Goal: Use online tool/utility: Utilize a website feature to perform a specific function

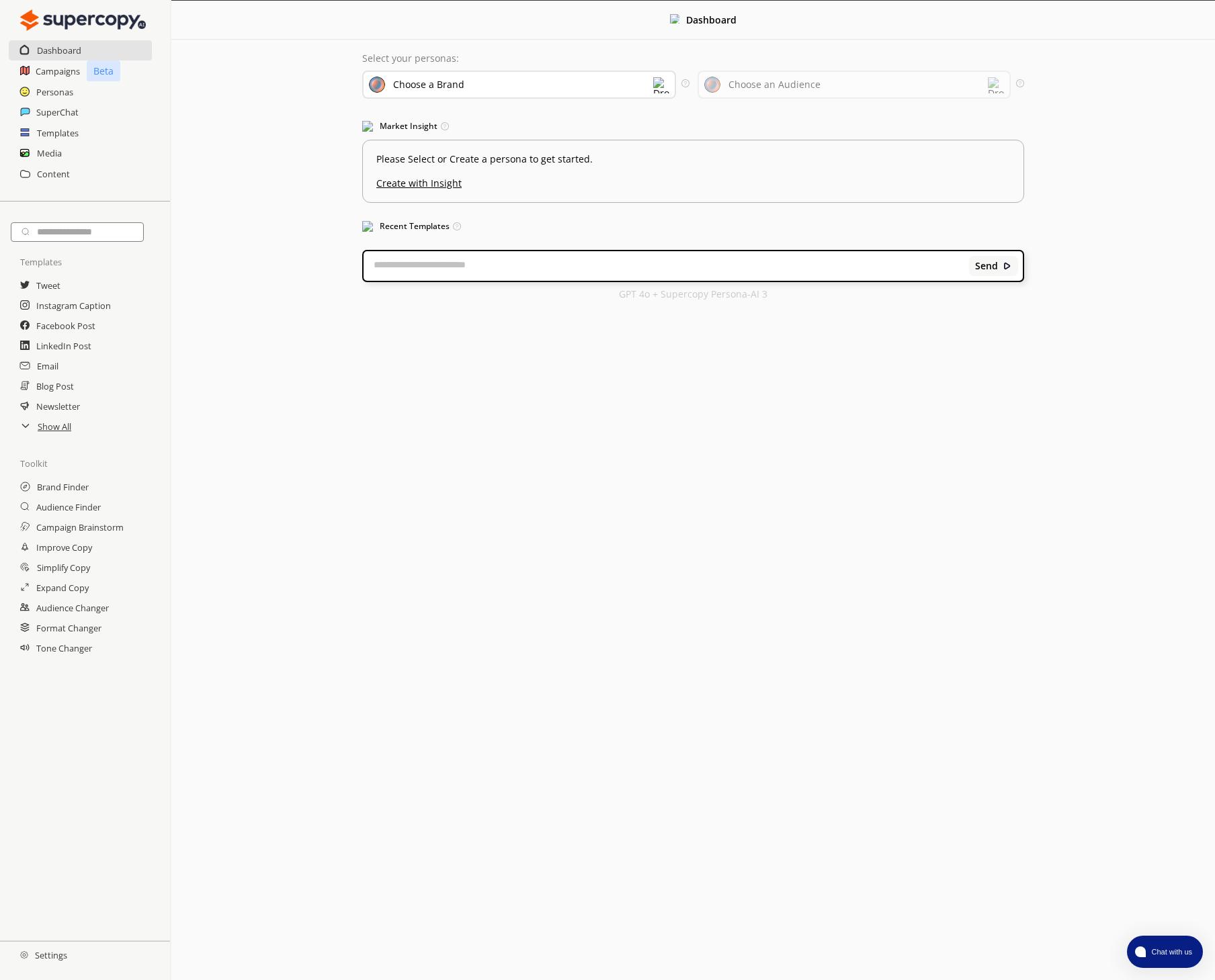
click at [35, 101] on div "Personas" at bounding box center [85, 91] width 170 height 20
click at [33, 112] on div "SuperChat" at bounding box center [85, 112] width 170 height 20
click at [40, 110] on h2 "SuperChat" at bounding box center [57, 112] width 43 height 20
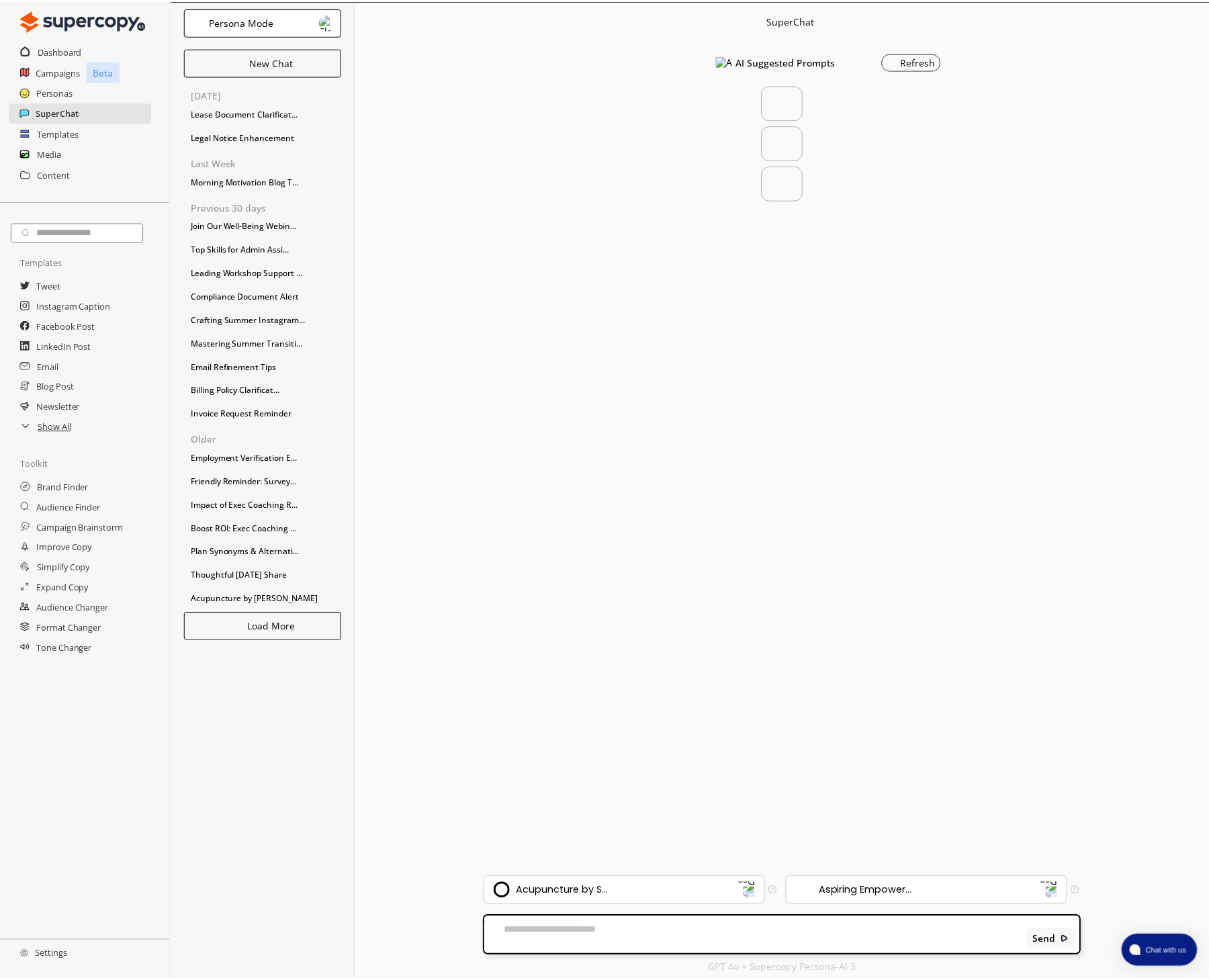
scroll to position [0, 1]
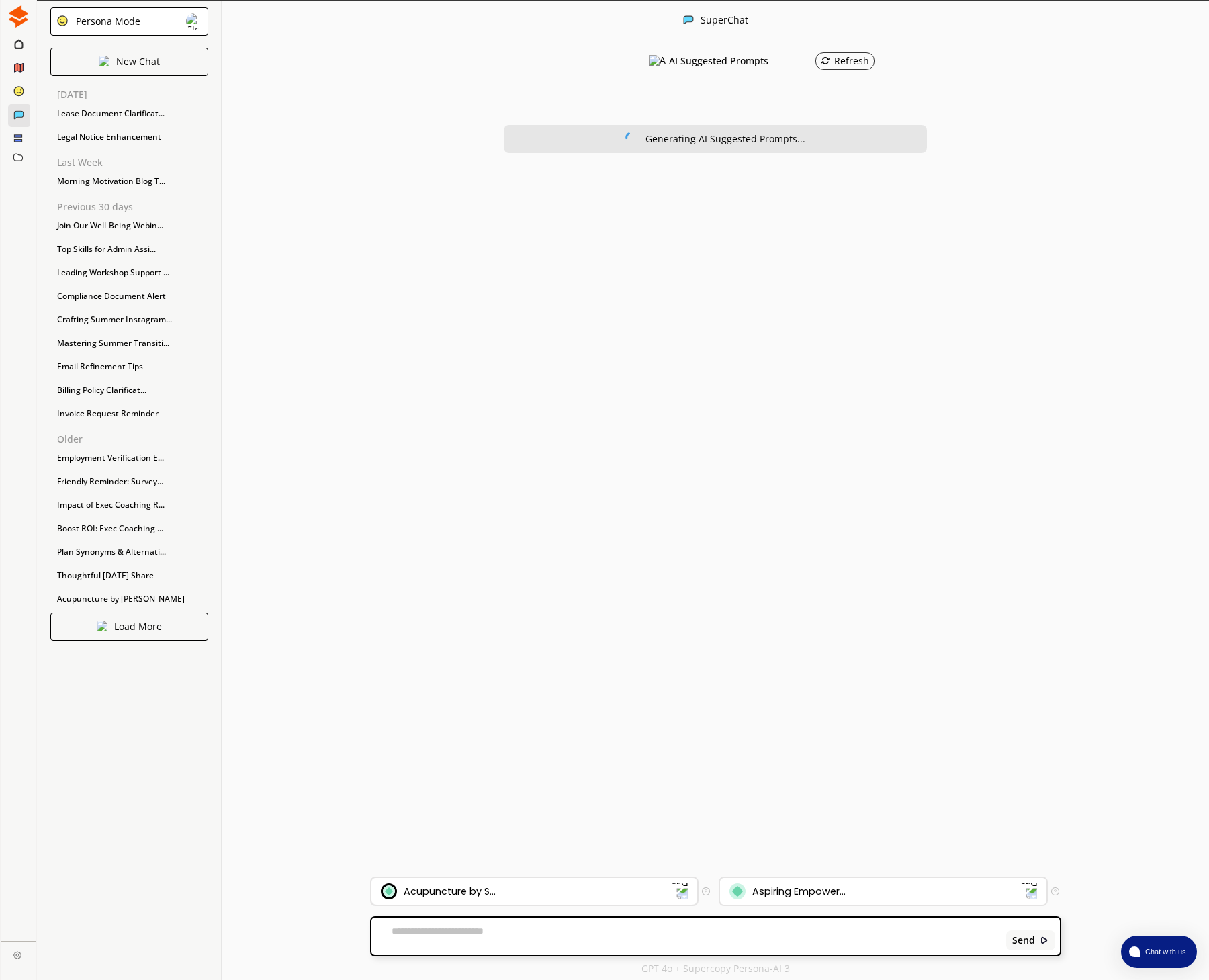
click at [531, 891] on div "Acupuncture by S..." at bounding box center [527, 892] width 291 height 16
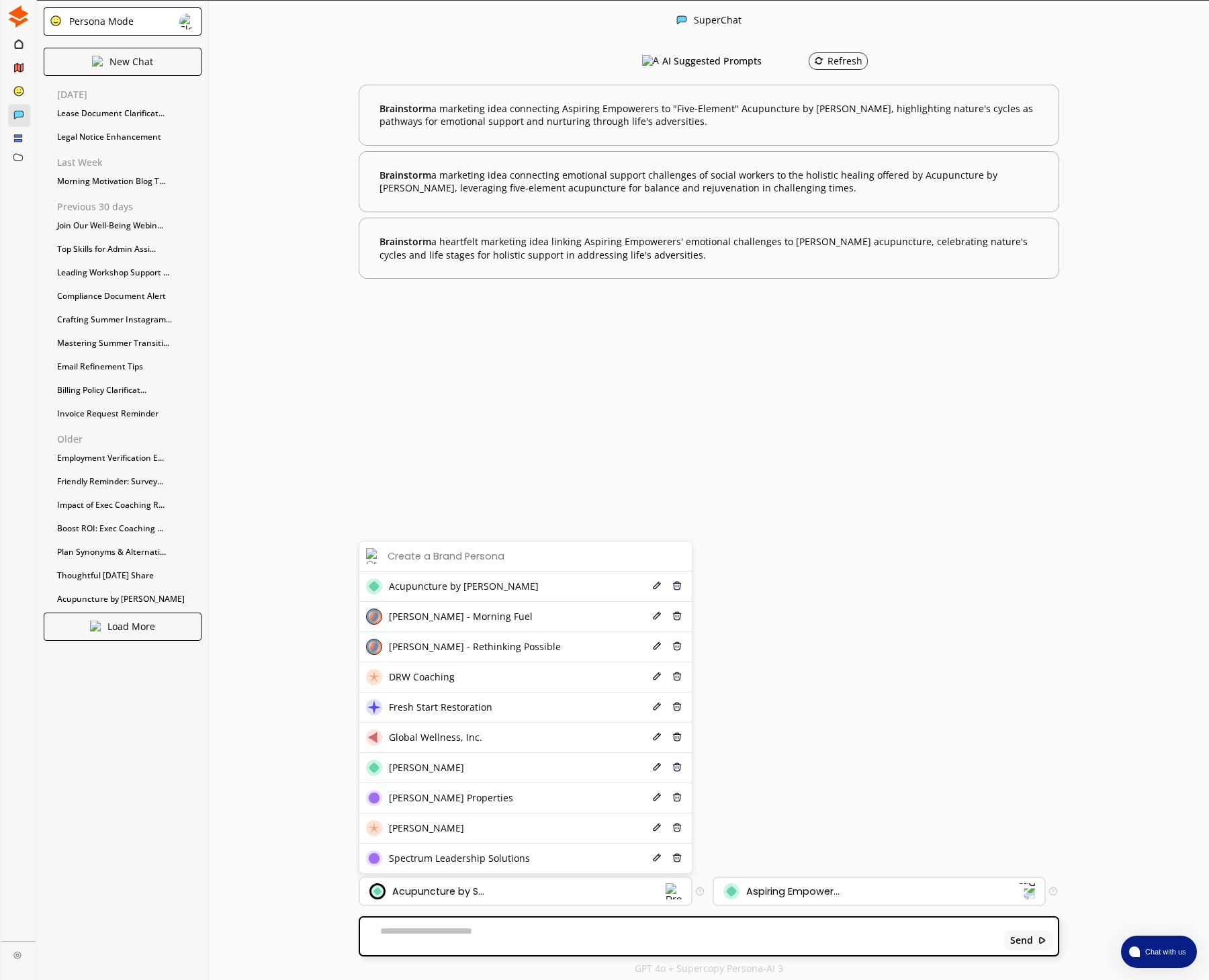
click at [452, 625] on li "[PERSON_NAME] - Morning Fuel Edit Delete" at bounding box center [525, 617] width 332 height 30
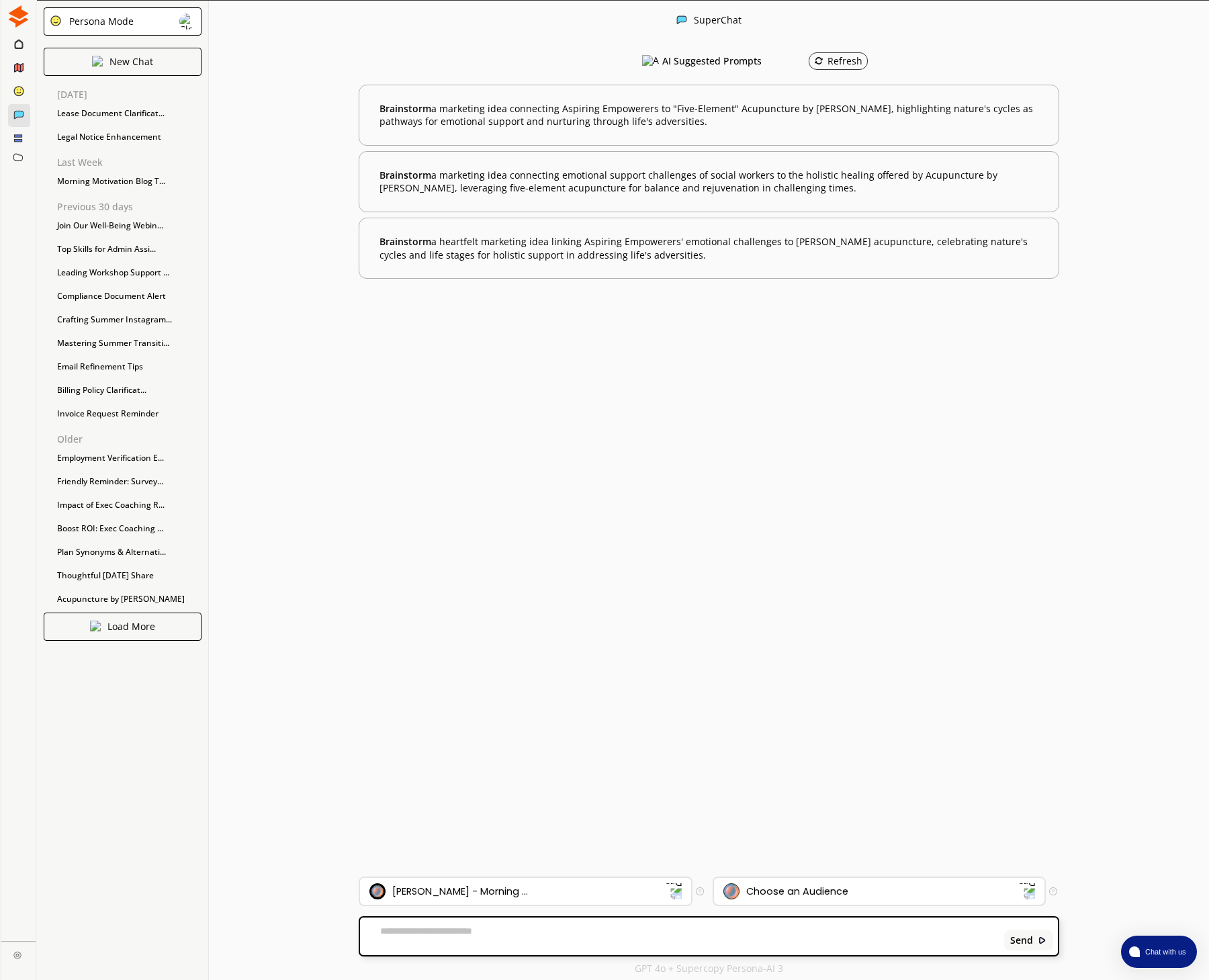
click at [801, 886] on div "Choose an Audience" at bounding box center [797, 891] width 102 height 11
click at [781, 859] on span "[PERSON_NAME] Followers" at bounding box center [803, 858] width 121 height 11
drag, startPoint x: 511, startPoint y: 934, endPoint x: 583, endPoint y: 924, distance: 72.7
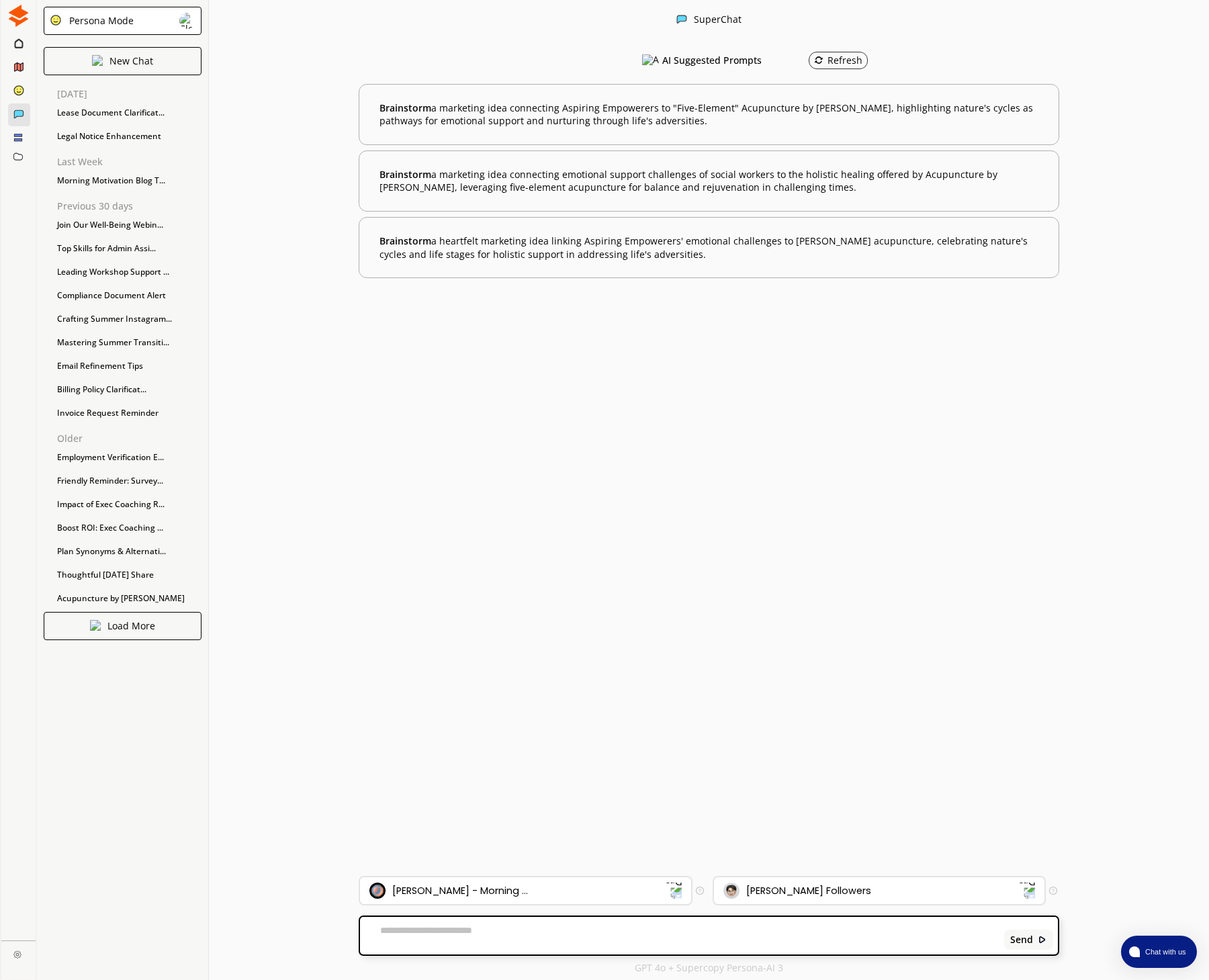
click at [511, 934] on textarea at bounding box center [679, 935] width 638 height 22
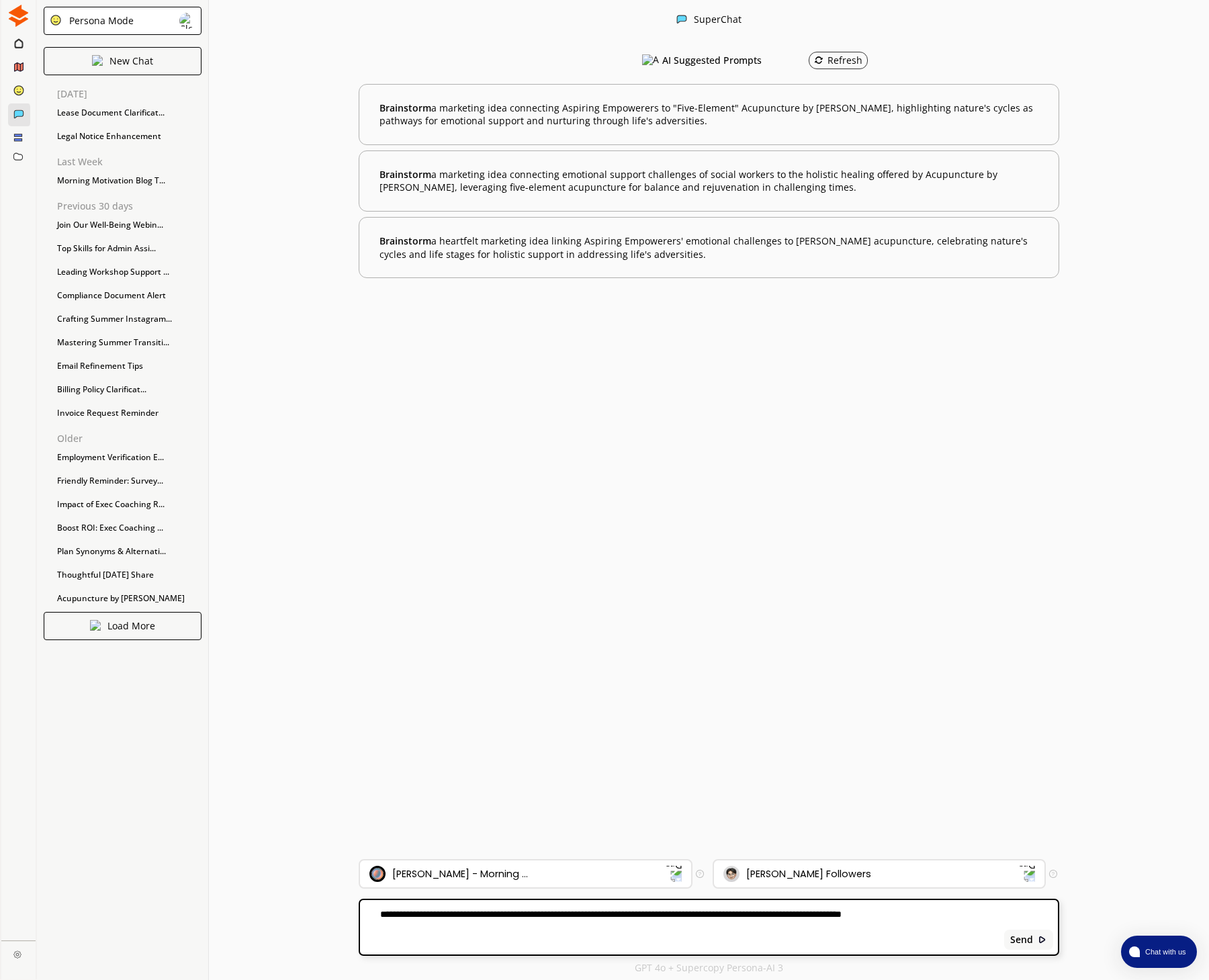
paste textarea "**********"
type textarea "**********"
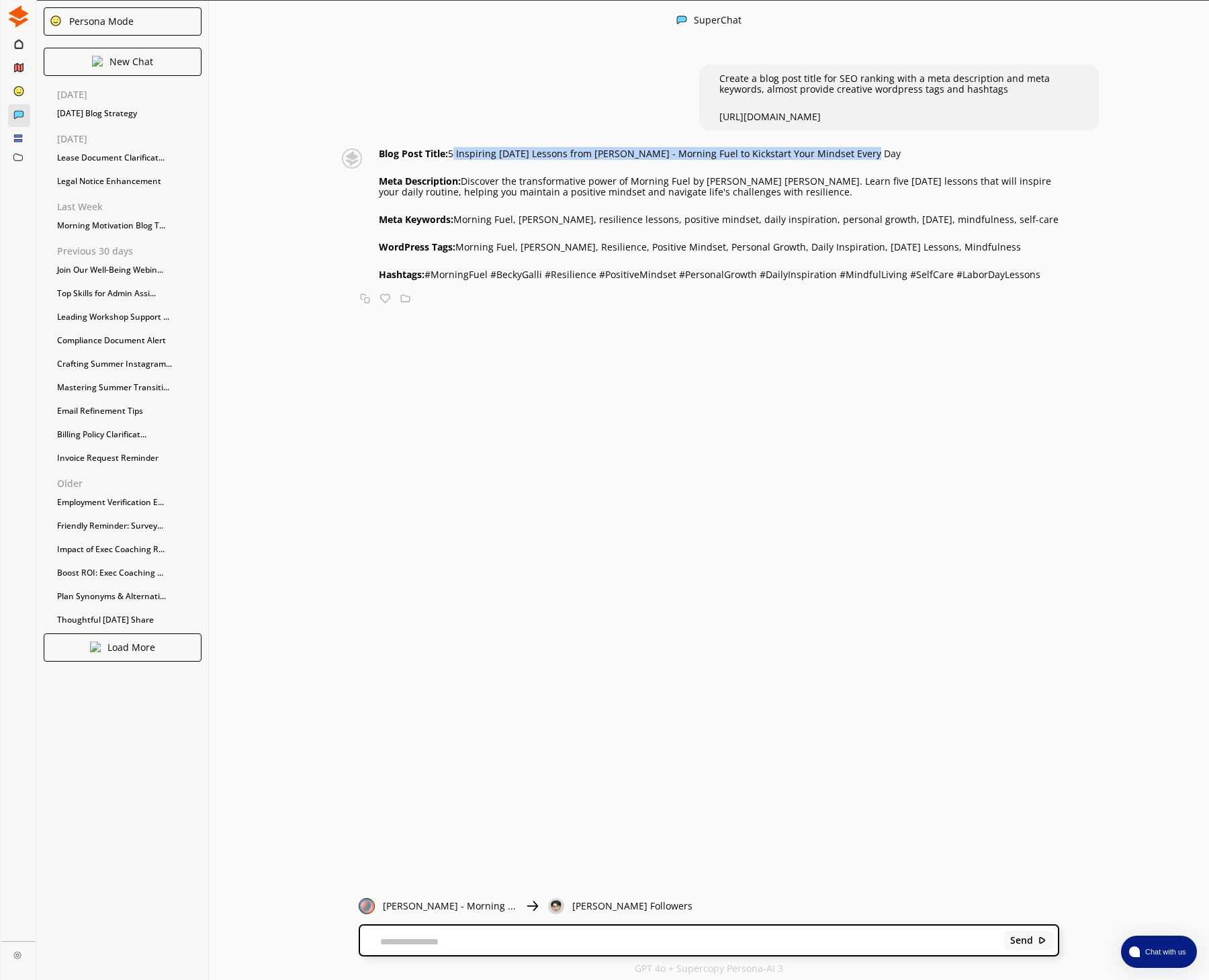
drag, startPoint x: 453, startPoint y: 156, endPoint x: 864, endPoint y: 155, distance: 411.0
click at [864, 155] on p "Blog Post Title: 5 Inspiring [DATE] Lessons from [PERSON_NAME] - Morning Fuel t…" at bounding box center [719, 153] width 681 height 11
copy p "5 Inspiring [DATE] Lessons from [PERSON_NAME] - Morning Fuel to Kickstart Your …"
drag, startPoint x: 468, startPoint y: 180, endPoint x: 792, endPoint y: 188, distance: 324.1
click at [792, 188] on p "Meta Description: Discover the transformative power of Morning Fuel by [PERSON_…" at bounding box center [719, 186] width 681 height 22
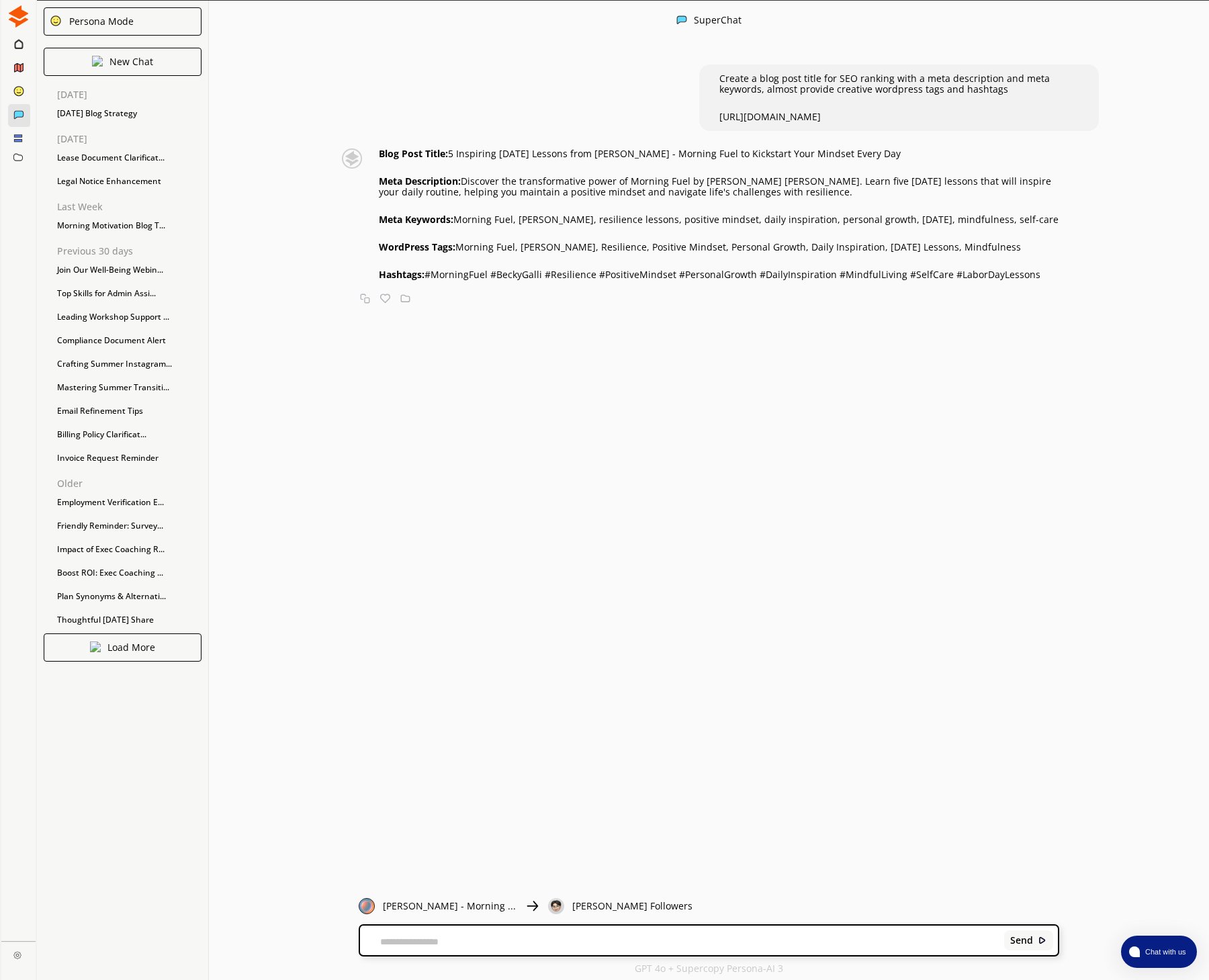
scroll to position [0, 1]
copy p "Discover the transformative power of Morning Fuel by [PERSON_NAME] [PERSON_NAME…"
drag, startPoint x: 460, startPoint y: 219, endPoint x: 1029, endPoint y: 223, distance: 569.0
click at [1029, 223] on p "Meta Keywords: Morning Fuel, [PERSON_NAME], resilience lessons, positive mindse…" at bounding box center [719, 219] width 681 height 11
copy p "Morning Fuel, [PERSON_NAME], resilience lessons, positive mindset, daily inspir…"
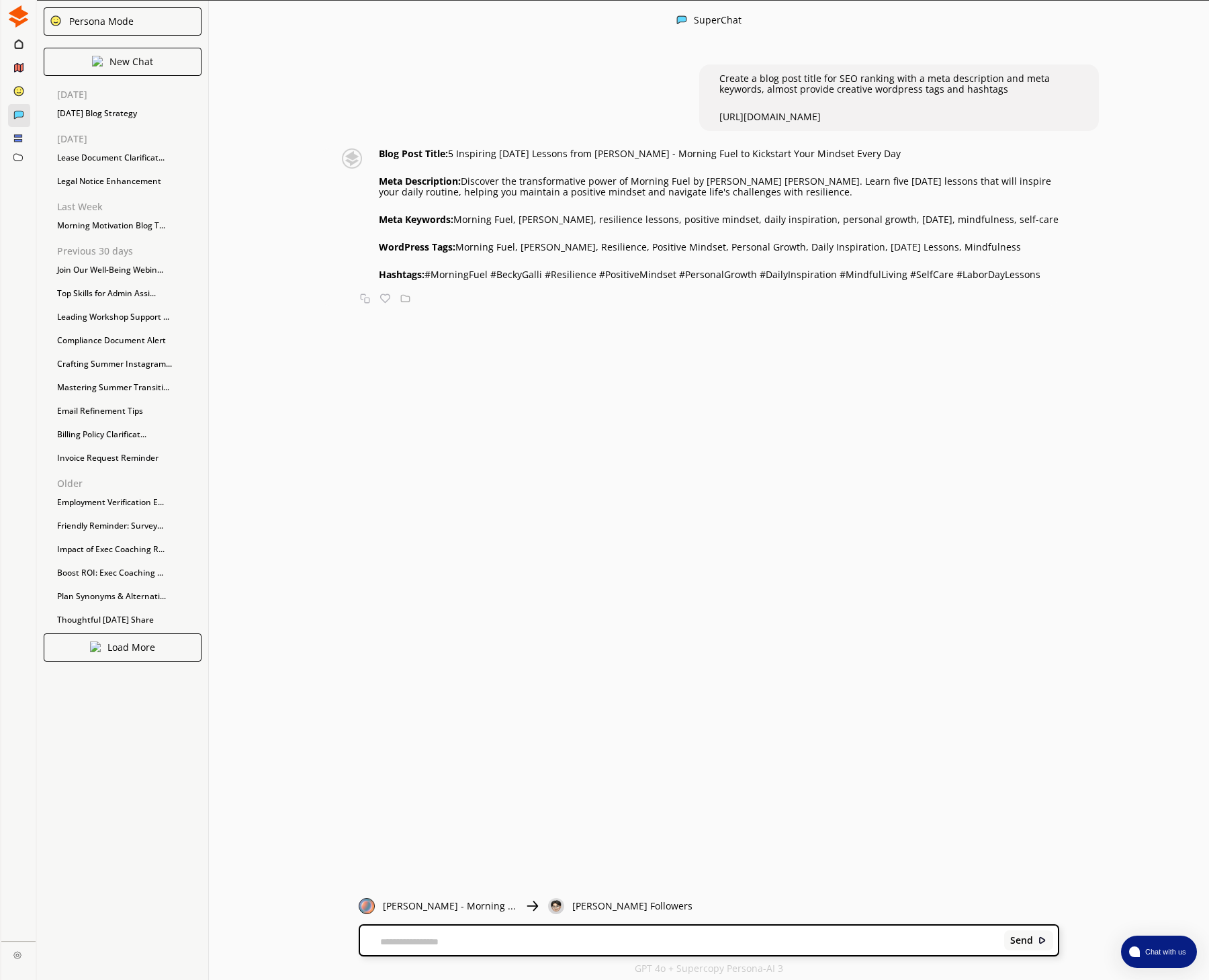
drag, startPoint x: 461, startPoint y: 247, endPoint x: 992, endPoint y: 240, distance: 531.0
click at [992, 242] on p "WordPress Tags: Morning Fuel, [PERSON_NAME], Resilience, Positive Mindset, Pers…" at bounding box center [719, 247] width 681 height 11
copy p "Morning Fuel, [PERSON_NAME], Resilience, Positive Mindset, Personal Growth, Dai…"
drag, startPoint x: 389, startPoint y: 942, endPoint x: 405, endPoint y: 939, distance: 16.3
click at [392, 941] on textarea at bounding box center [679, 941] width 638 height 11
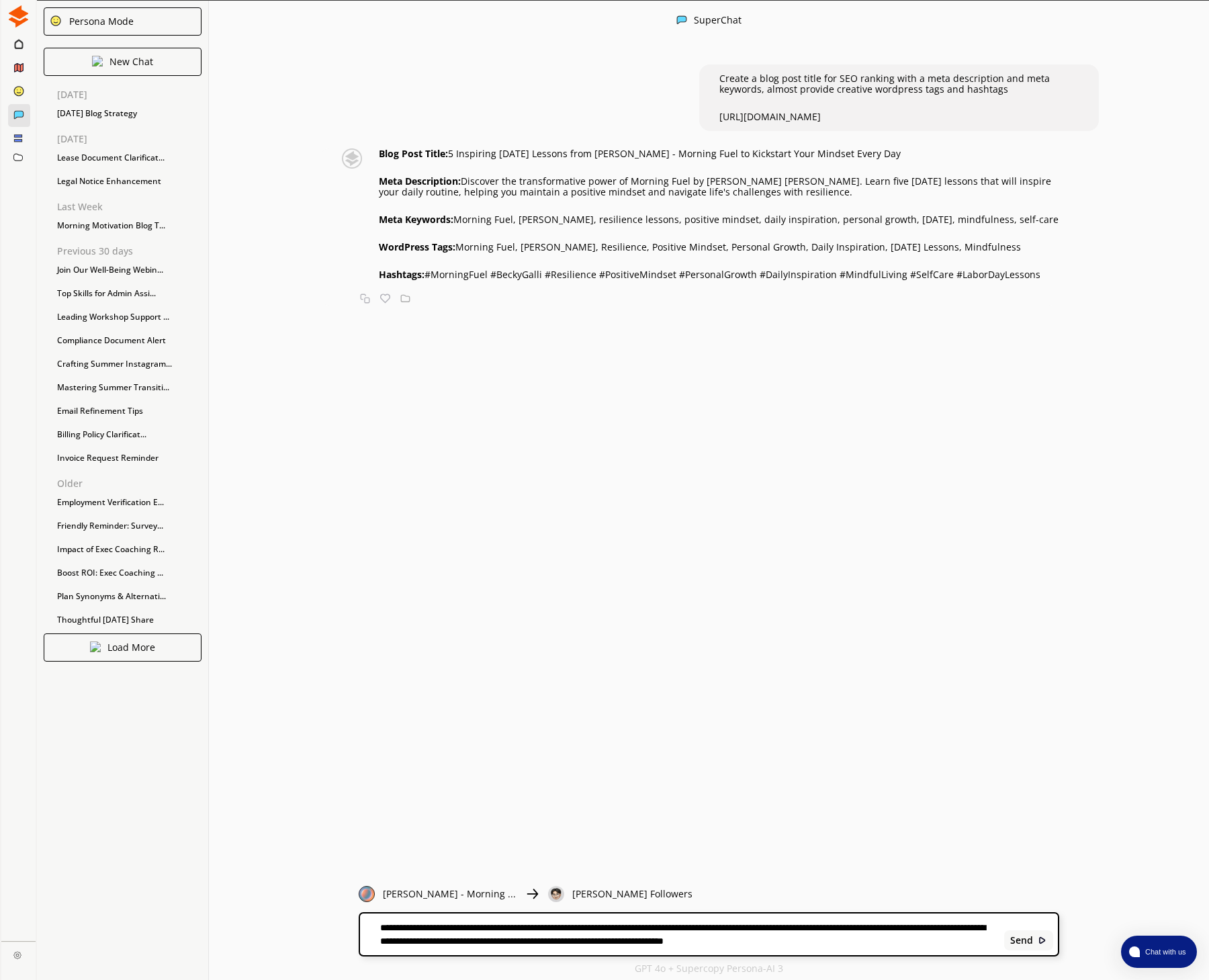
type textarea "**********"
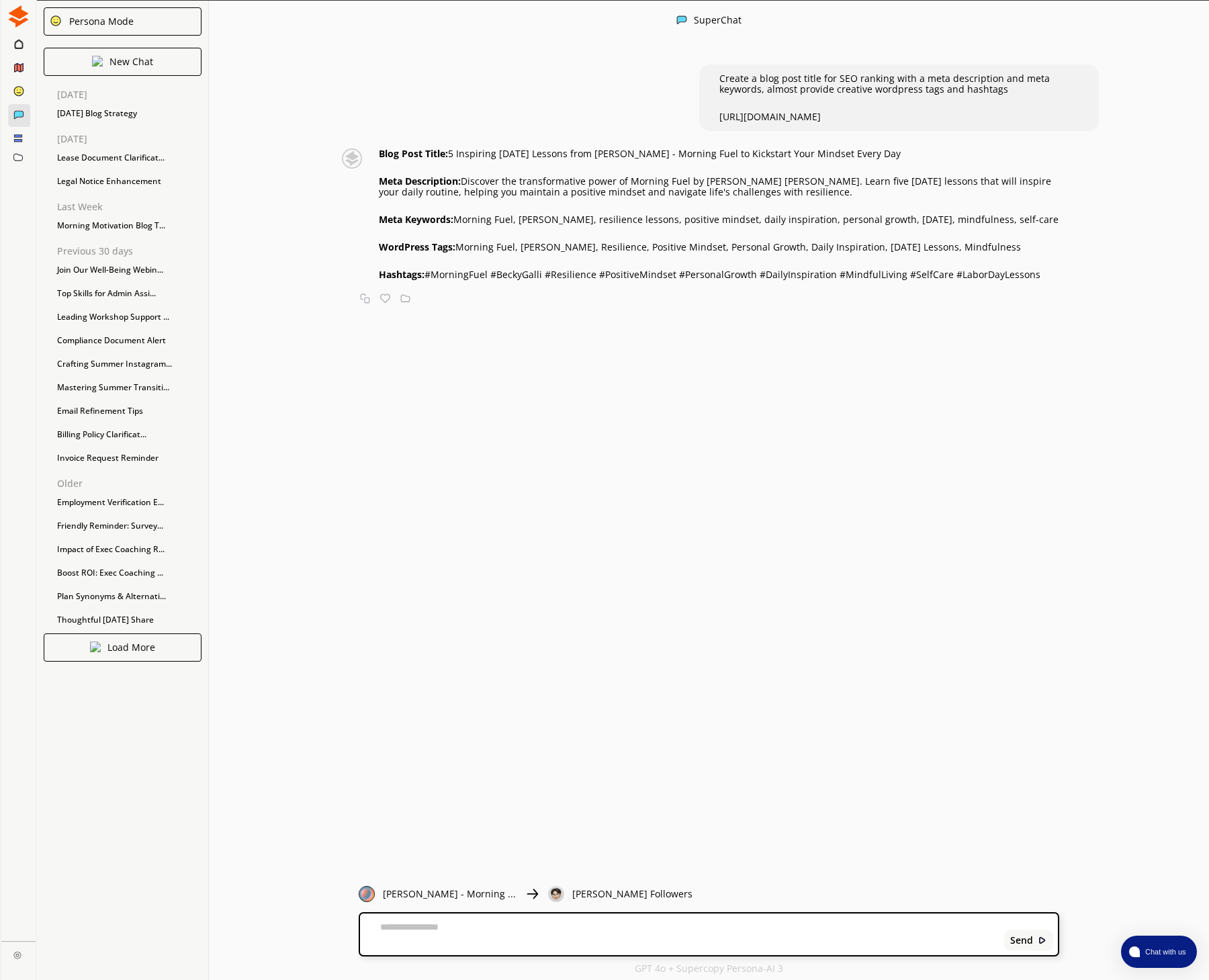
scroll to position [0, 0]
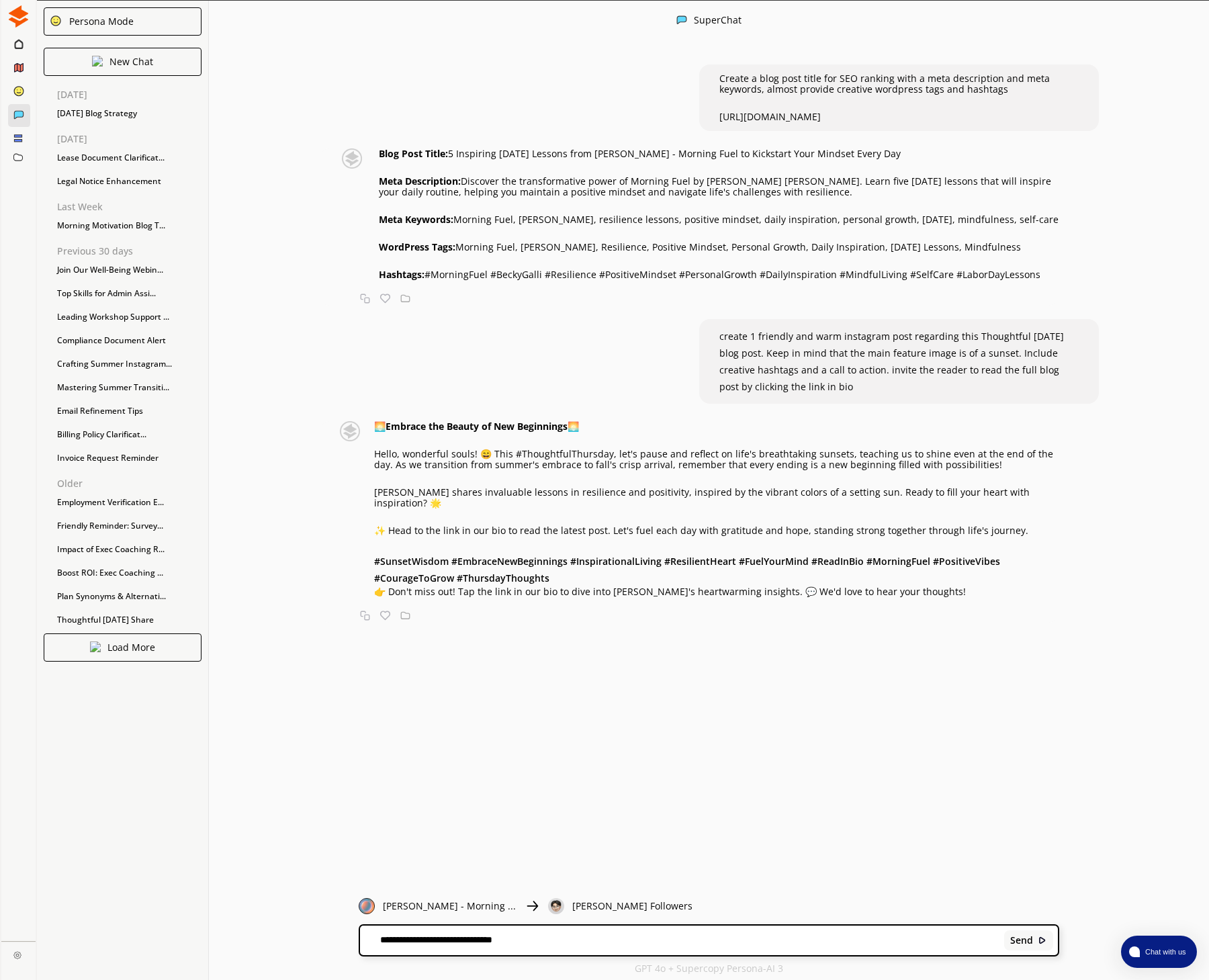
type textarea "**********"
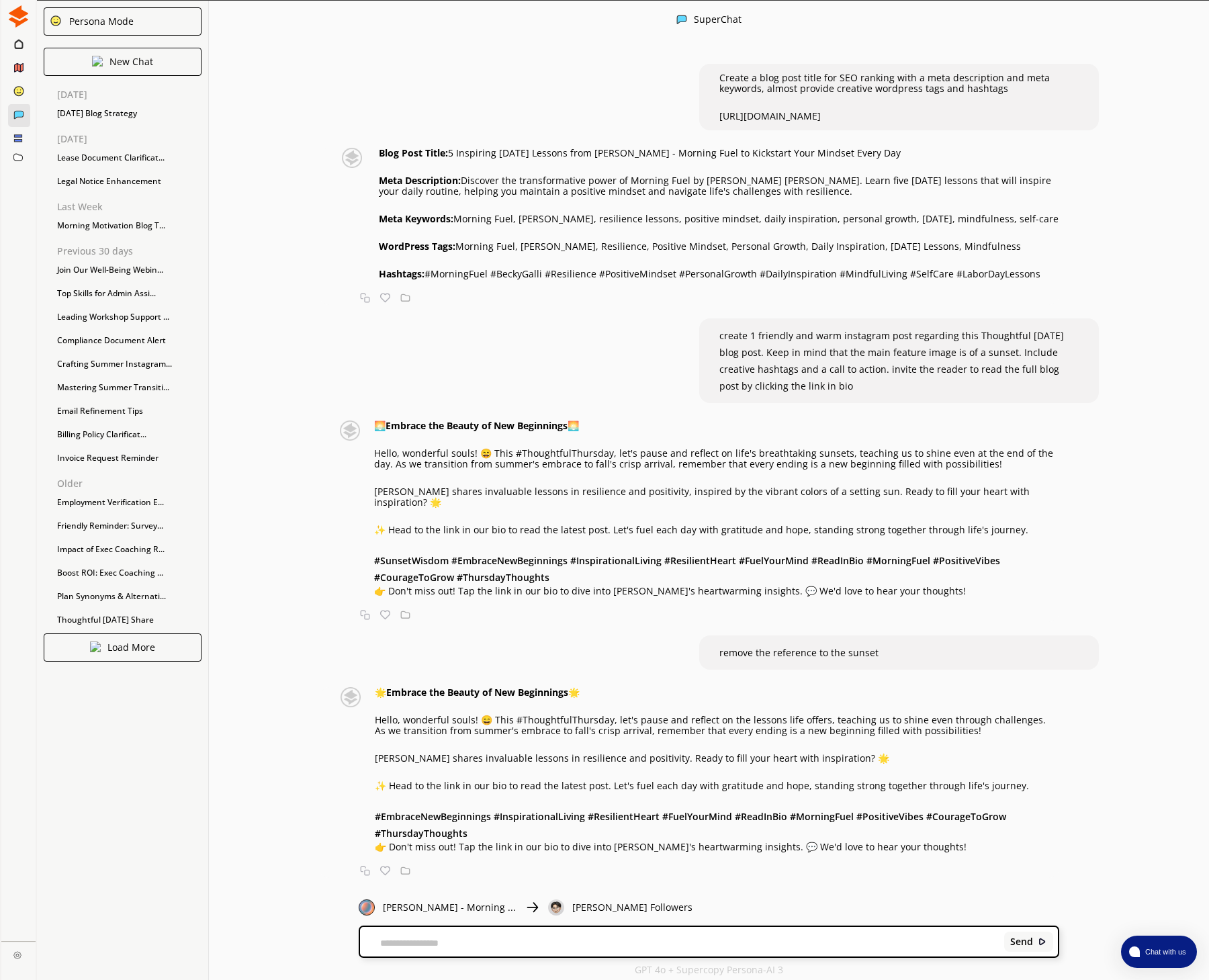
scroll to position [-1, 1]
type textarea "*"
type textarea "**********"
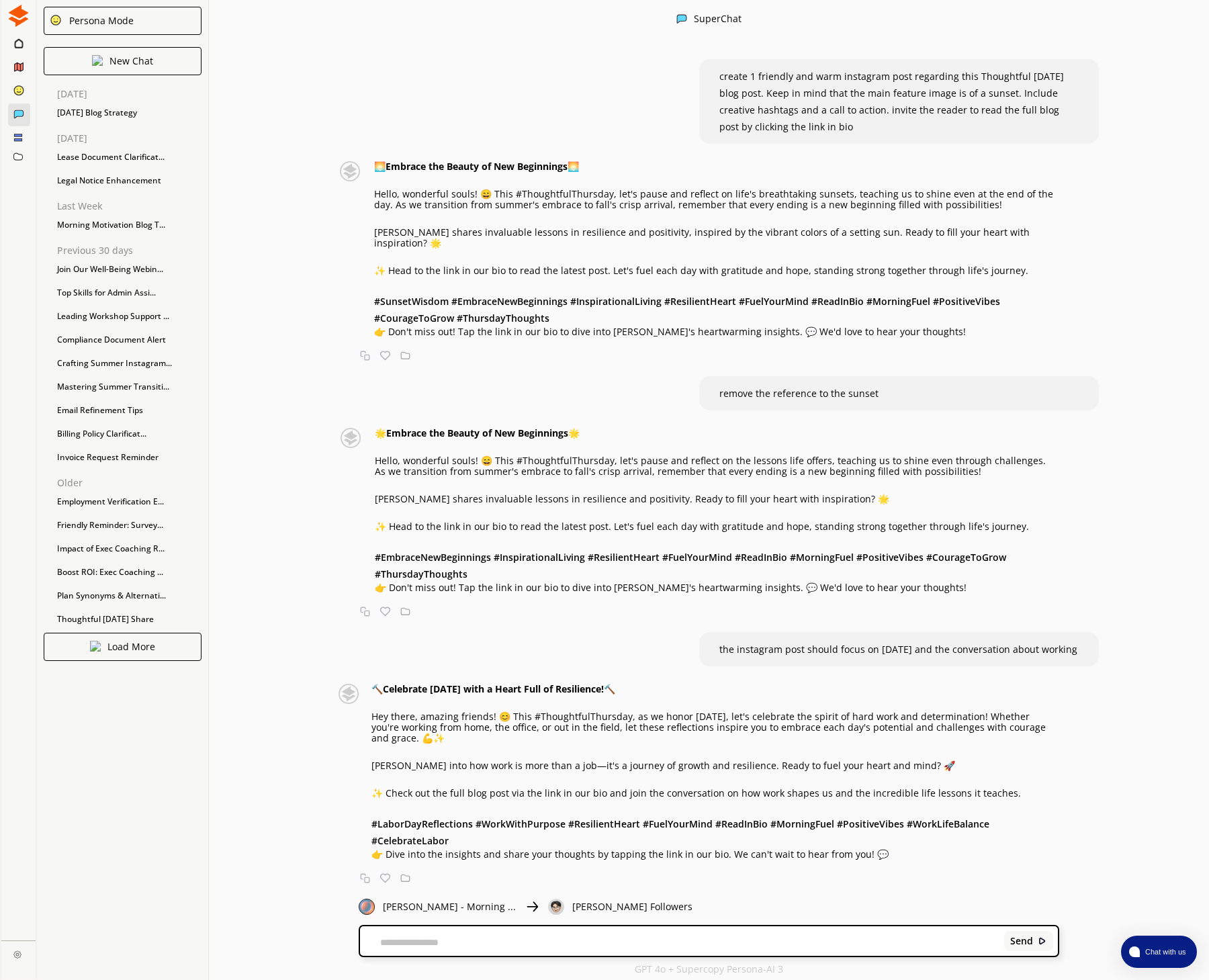
scroll to position [1, 0]
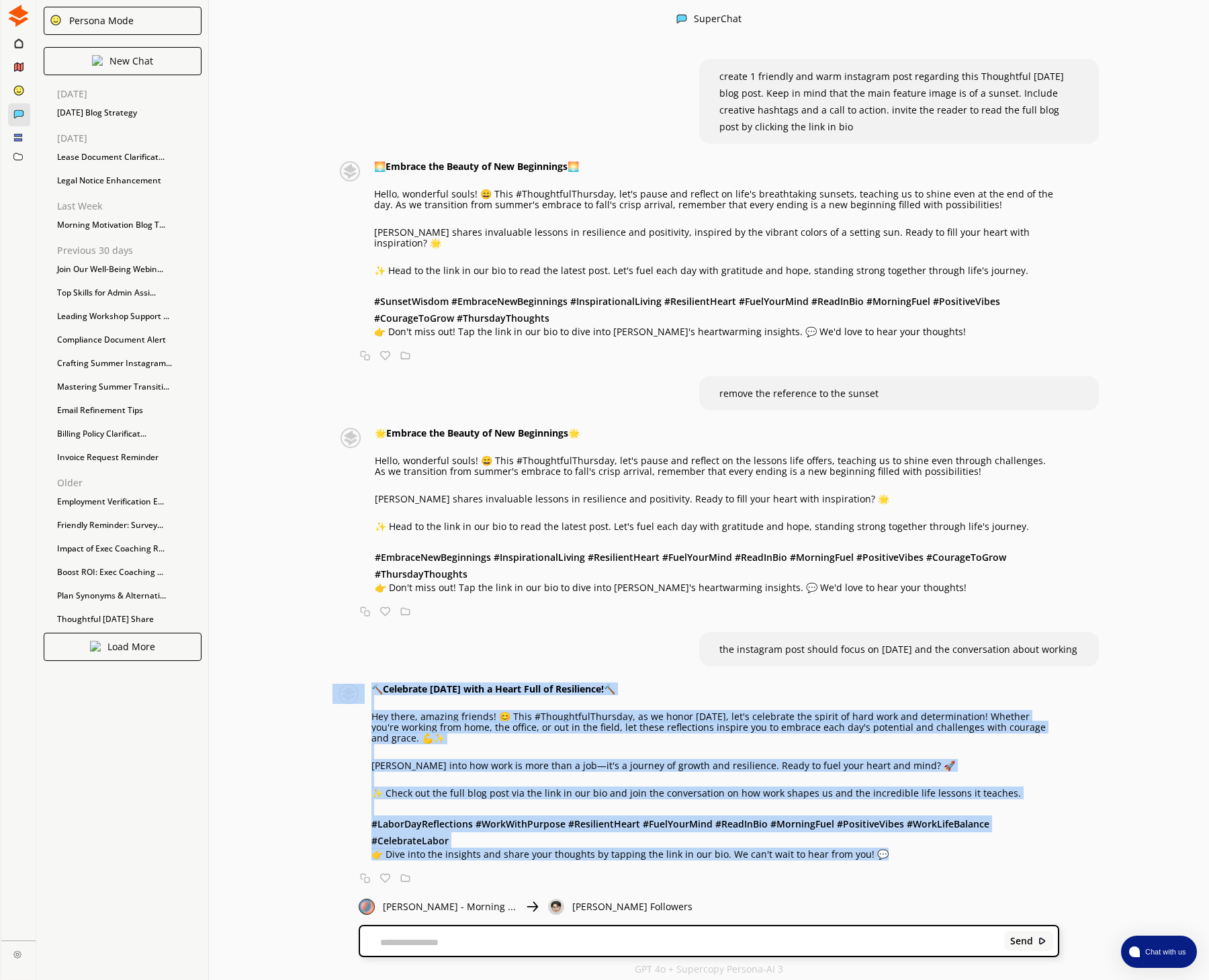
drag, startPoint x: 896, startPoint y: 854, endPoint x: 363, endPoint y: 691, distance: 557.4
click at [361, 689] on div "🔨 Celebrate [DATE] with a Heart Full of Resilience! 🔨 Hey there, amazing friend…" at bounding box center [696, 771] width 727 height 176
copy div "🔨 Celebrate [DATE] with a Heart Full of Resilience! 🔨 Hey there, amazing friend…"
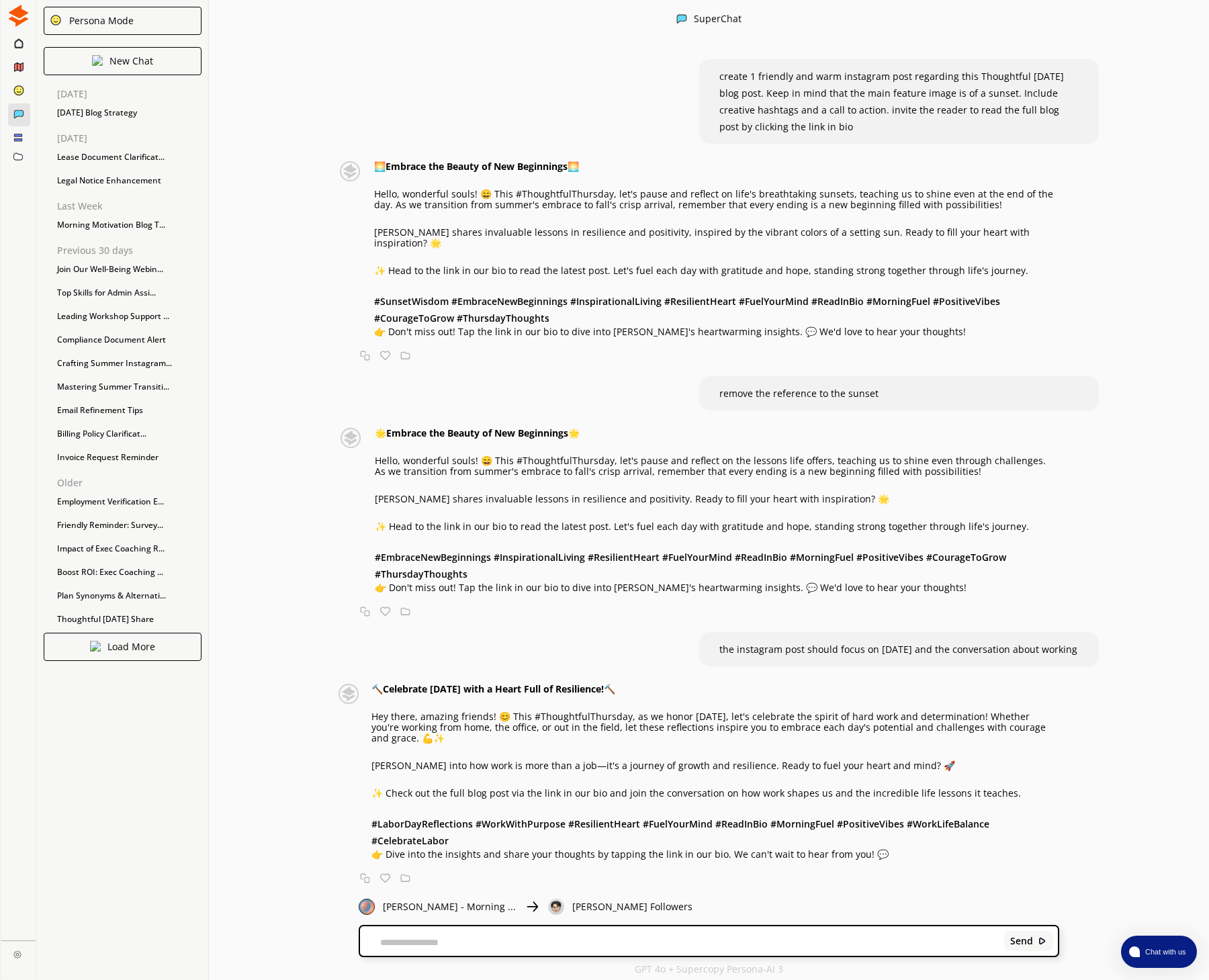
click at [395, 932] on div "Send" at bounding box center [709, 941] width 698 height 30
drag, startPoint x: 392, startPoint y: 943, endPoint x: 402, endPoint y: 943, distance: 10.0
click at [392, 943] on textarea at bounding box center [679, 942] width 638 height 11
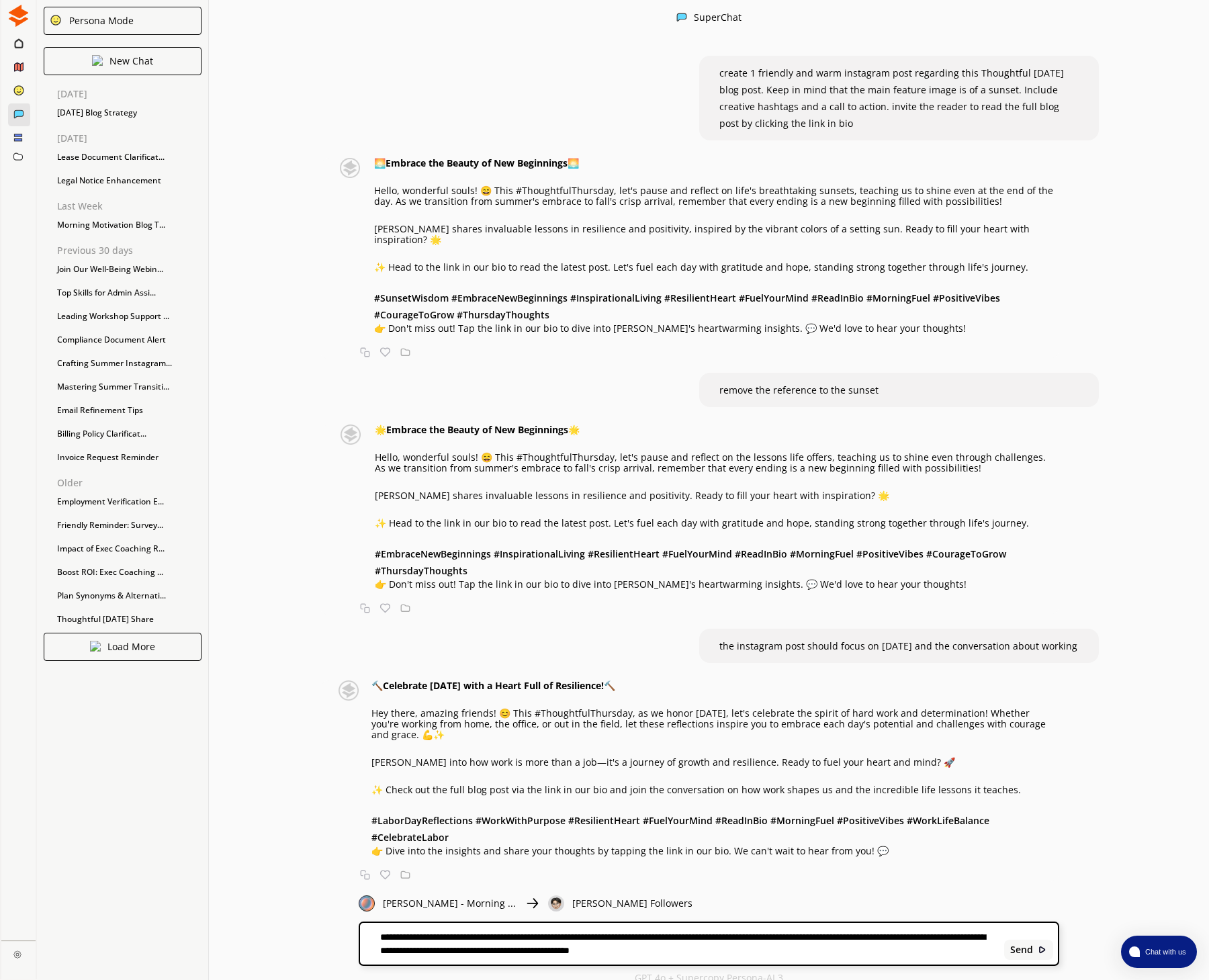
paste textarea "**********"
type textarea "**********"
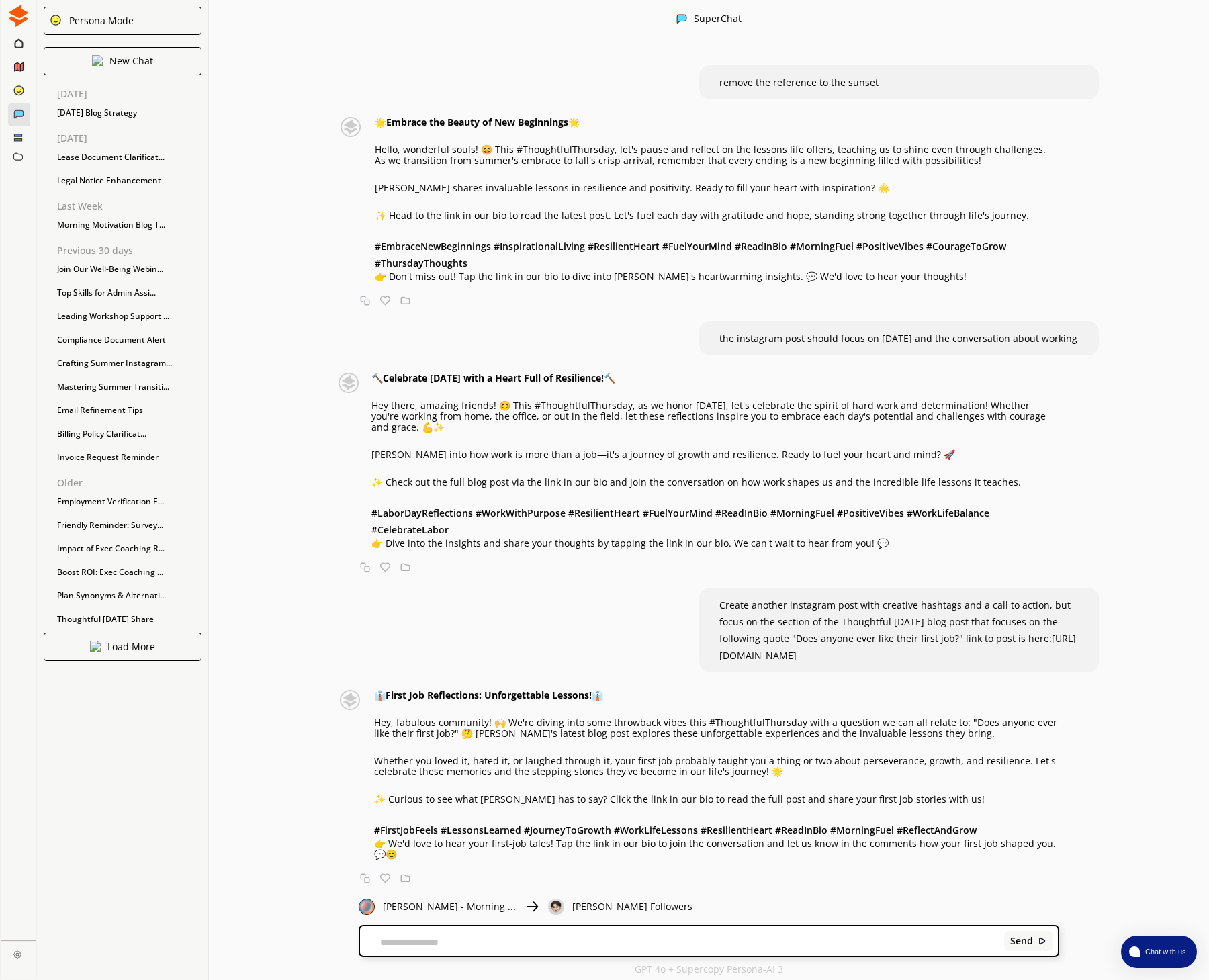
click at [579, 750] on div "👔 First Job Reflections: Unforgettable Lessons! 👔 Hey, fabulous community! 🙌 We…" at bounding box center [716, 774] width 685 height 170
click at [613, 753] on div "👔 First Job Reflections: Unforgettable Lessons! 👔 Hey, fabulous community! 🙌 We…" at bounding box center [716, 774] width 685 height 170
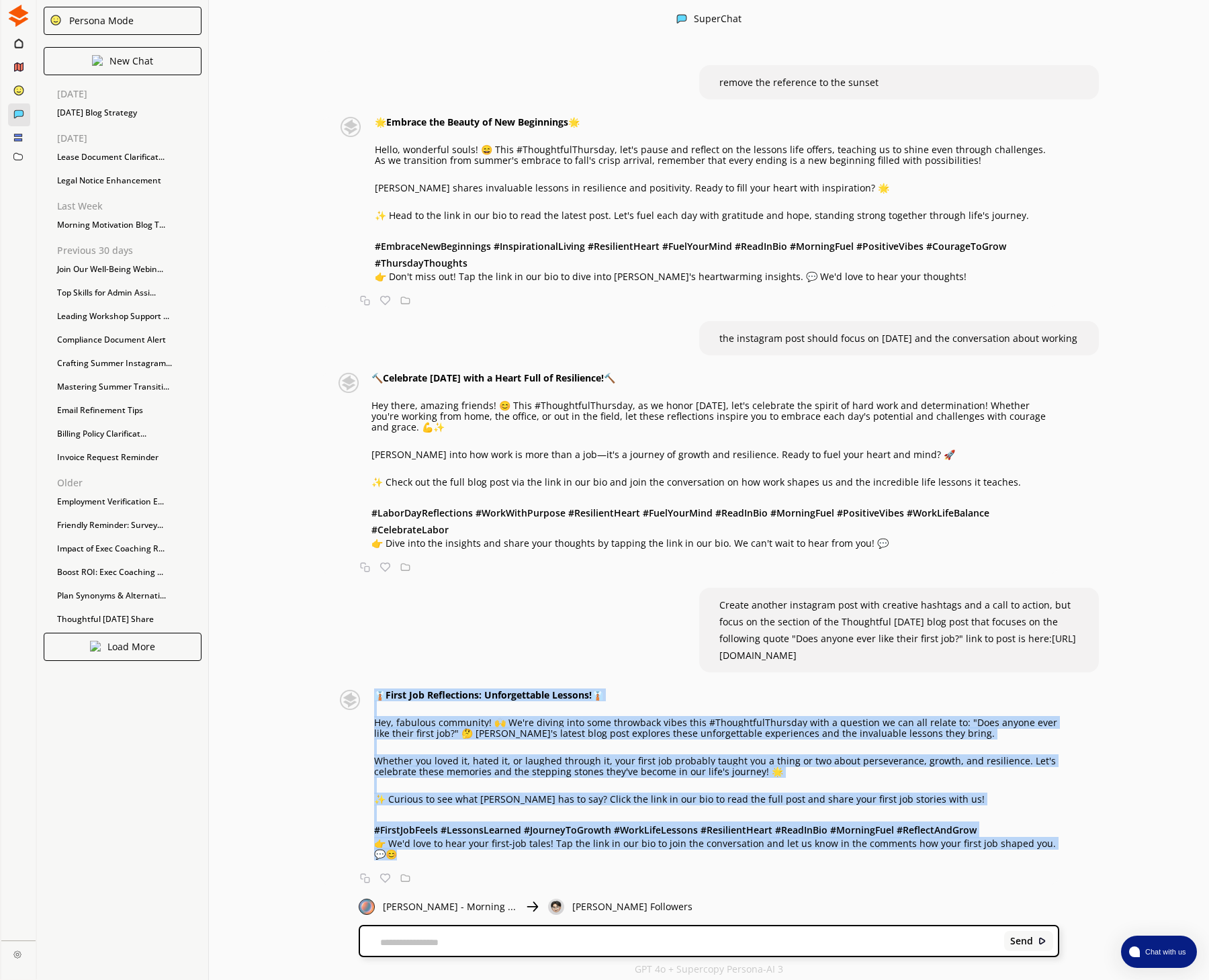
drag, startPoint x: 401, startPoint y: 854, endPoint x: 378, endPoint y: 698, distance: 157.7
click at [373, 691] on div "👔 First Job Reflections: Unforgettable Lessons! 👔 Hey, fabulous community! 🙌 We…" at bounding box center [696, 774] width 727 height 170
copy div "👔 First Job Reflections: Unforgettable Lessons! 👔 Hey, fabulous community! 🙌 We…"
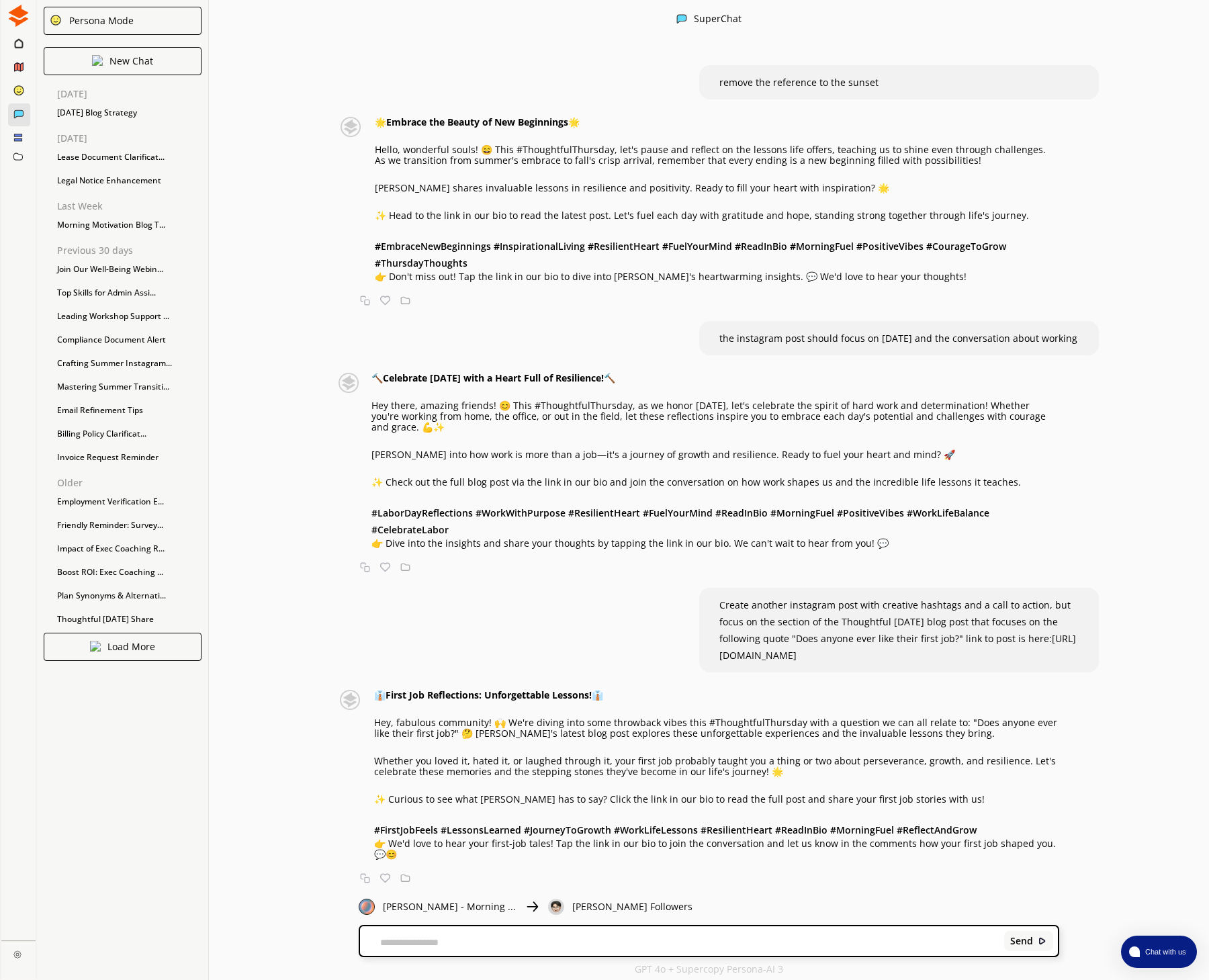
scroll to position [1, 0]
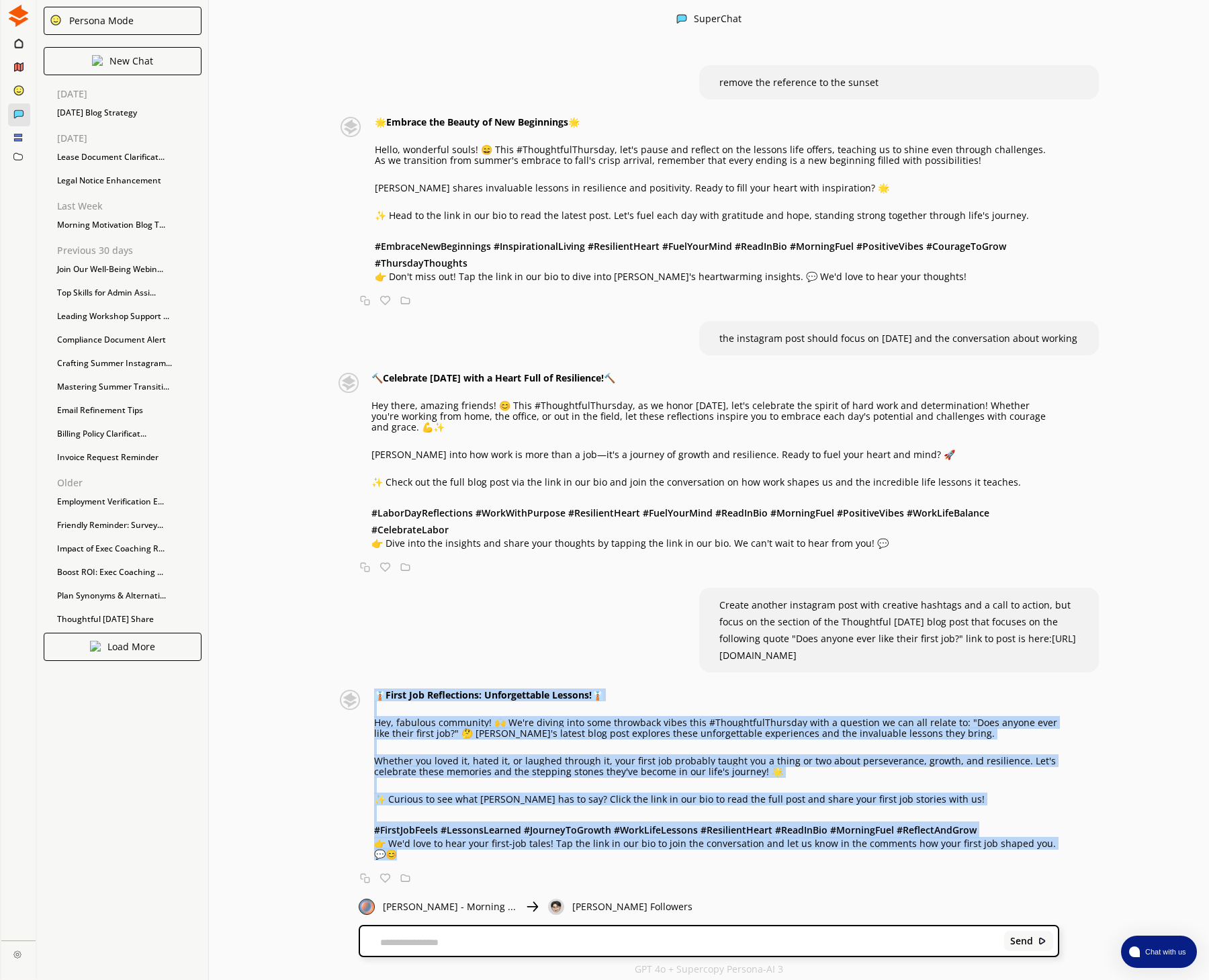
drag, startPoint x: 397, startPoint y: 855, endPoint x: 376, endPoint y: 694, distance: 162.4
click at [376, 694] on div "👔 First Job Reflections: Unforgettable Lessons! 👔 Hey, fabulous community! 🙌 We…" at bounding box center [716, 774] width 685 height 170
copy div "👔 First Job Reflections: Unforgettable Lessons! 👔 Hey, fabulous community! 🙌 We…"
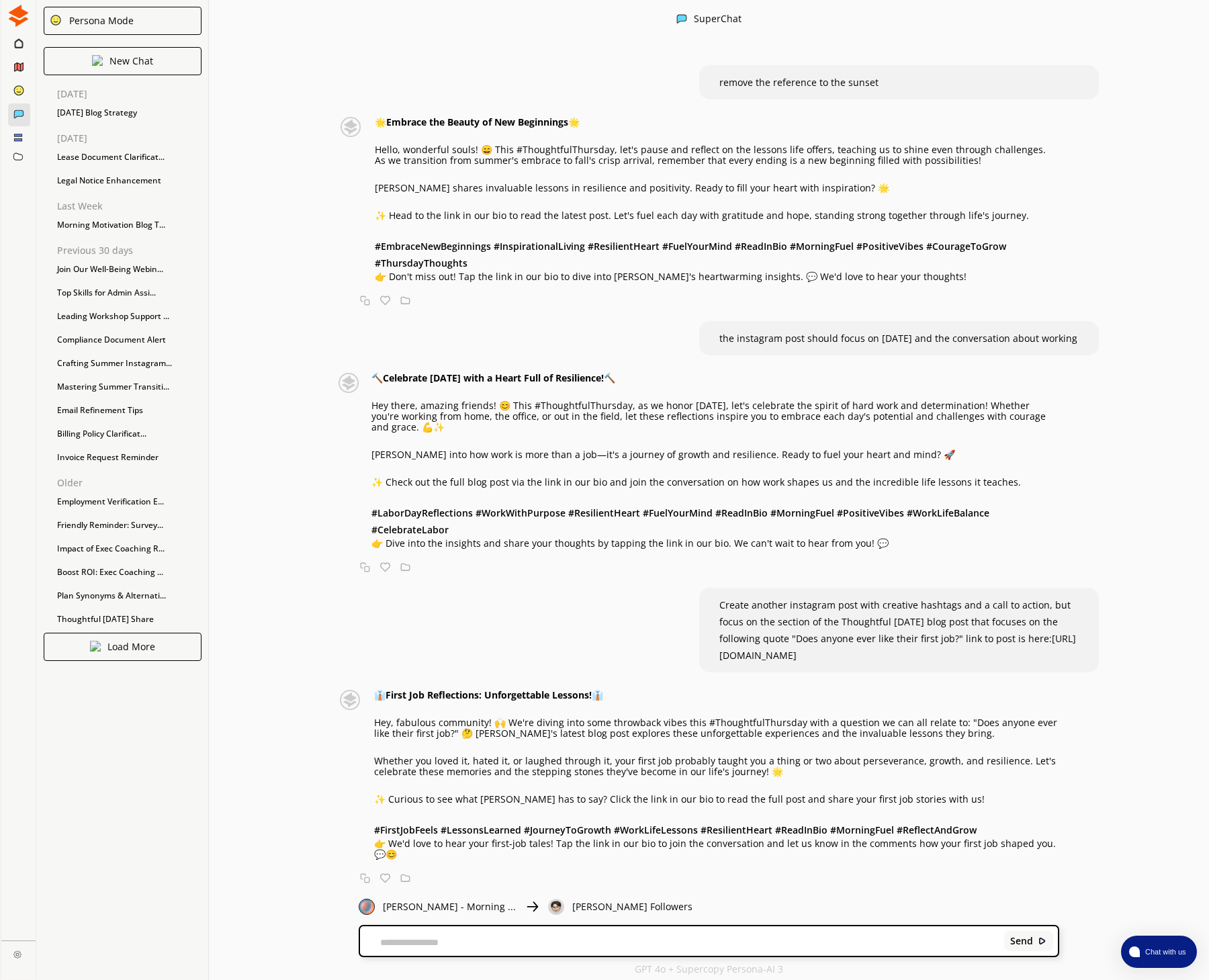
click at [392, 938] on textarea at bounding box center [679, 942] width 638 height 11
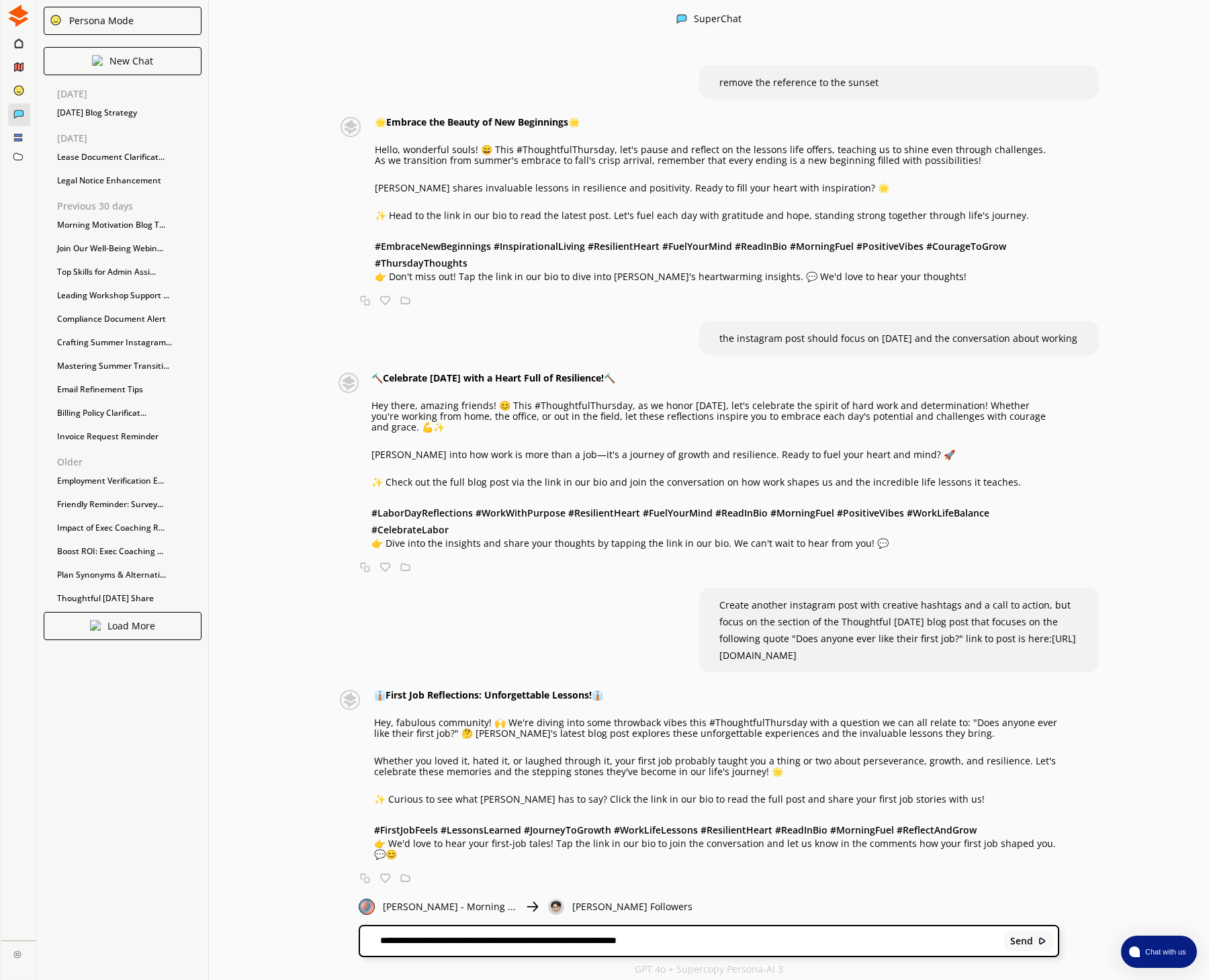
paste textarea "**********"
type textarea "**********"
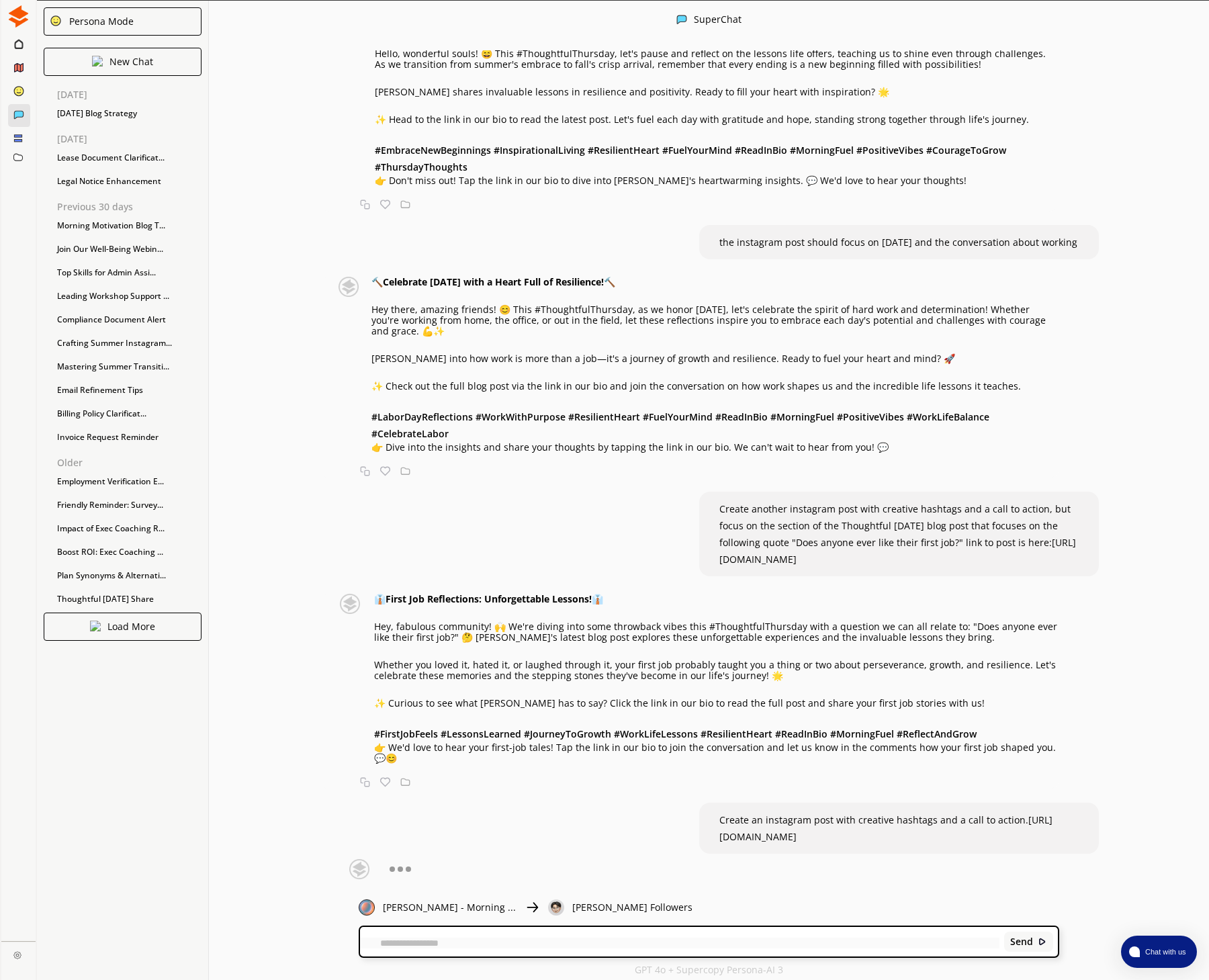
scroll to position [672, 0]
drag, startPoint x: 984, startPoint y: 837, endPoint x: 714, endPoint y: 815, distance: 270.9
click at [714, 816] on div "Create an instagram post with creative hashtags and a call to action. [URL][DOM…" at bounding box center [899, 828] width 401 height 51
copy span "Create an instagram post with creative hashtags and a call to action. [URL][DOM…"
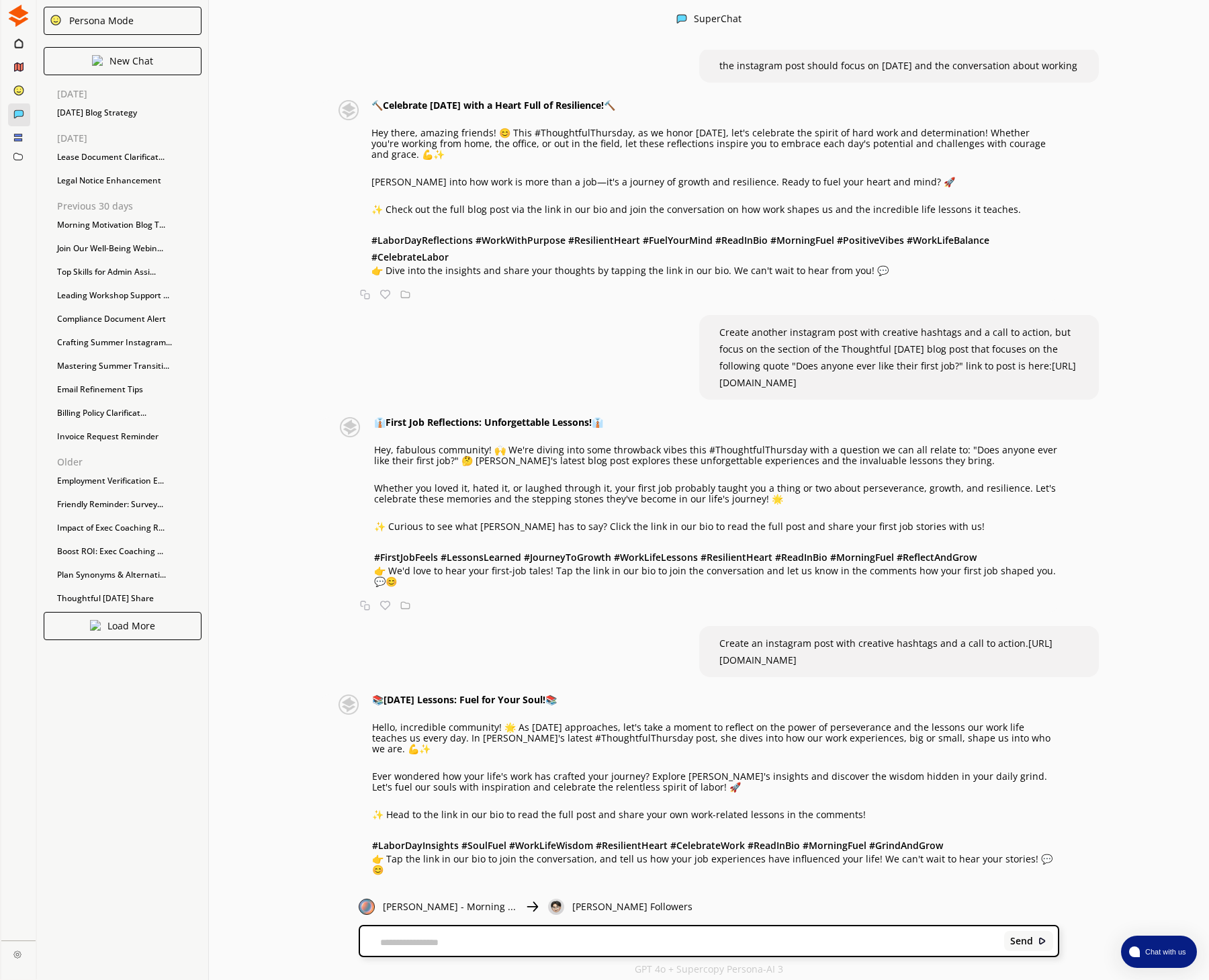
scroll to position [1, 0]
drag, startPoint x: 974, startPoint y: 668, endPoint x: 710, endPoint y: 647, distance: 264.8
click at [711, 647] on div "Create an instagram post with creative hashtags and a call to action. [URL][DOM…" at bounding box center [899, 651] width 401 height 51
copy span "Create an instagram post with creative hashtags and a call to action. [URL][DOM…"
click at [394, 939] on textarea at bounding box center [679, 942] width 638 height 11
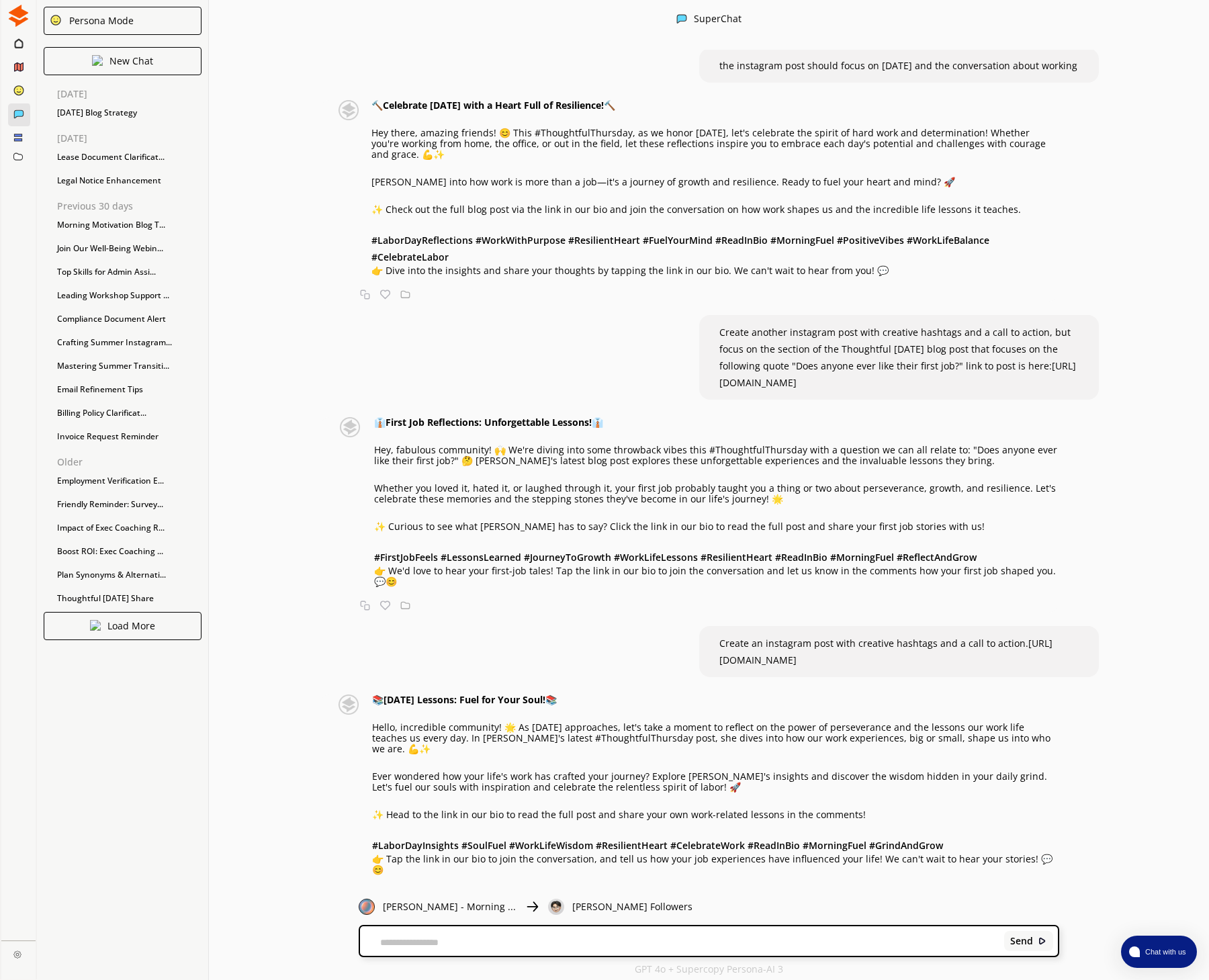
paste textarea "**********"
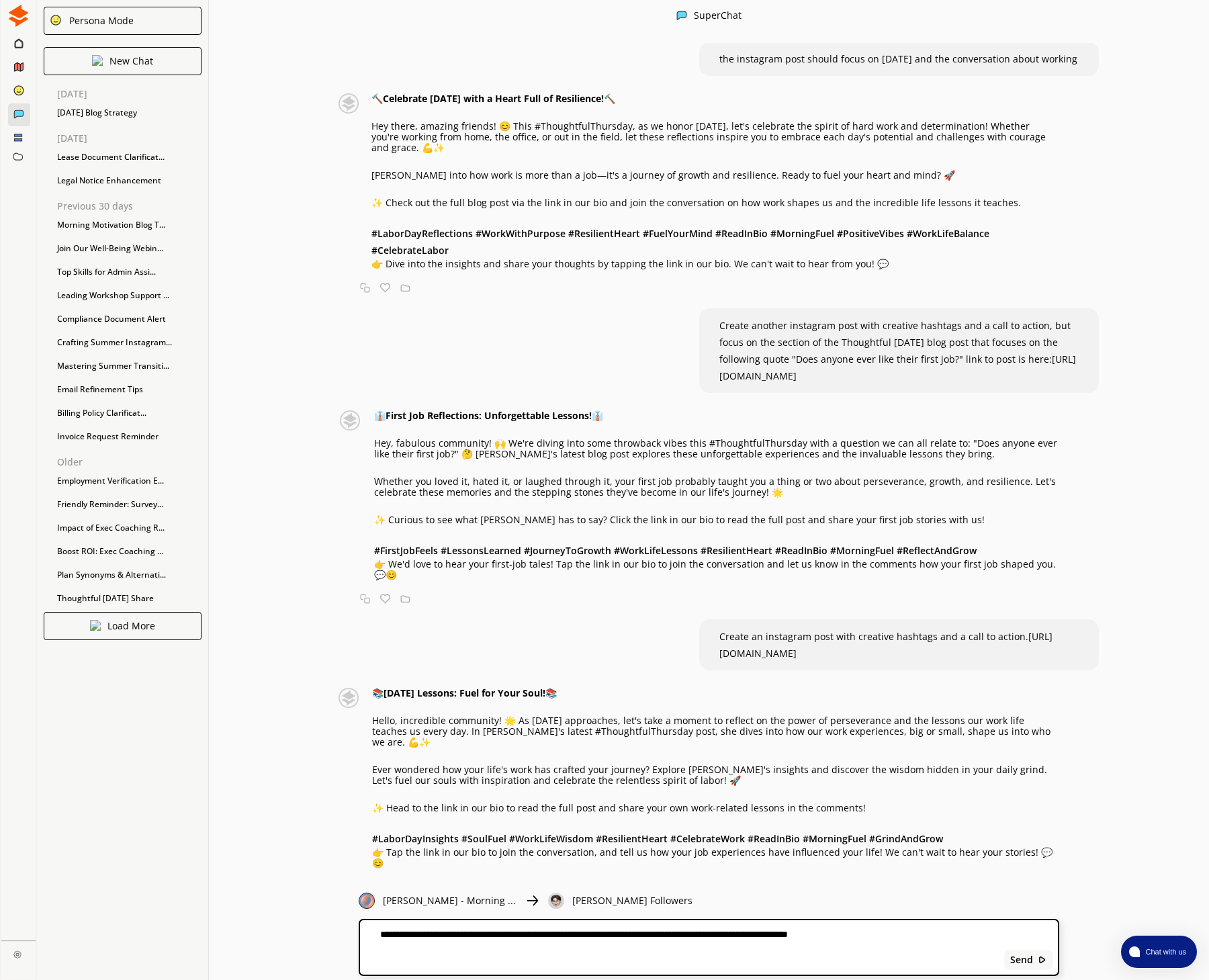
click at [384, 959] on textarea "**********" at bounding box center [679, 947] width 638 height 38
paste textarea "**********"
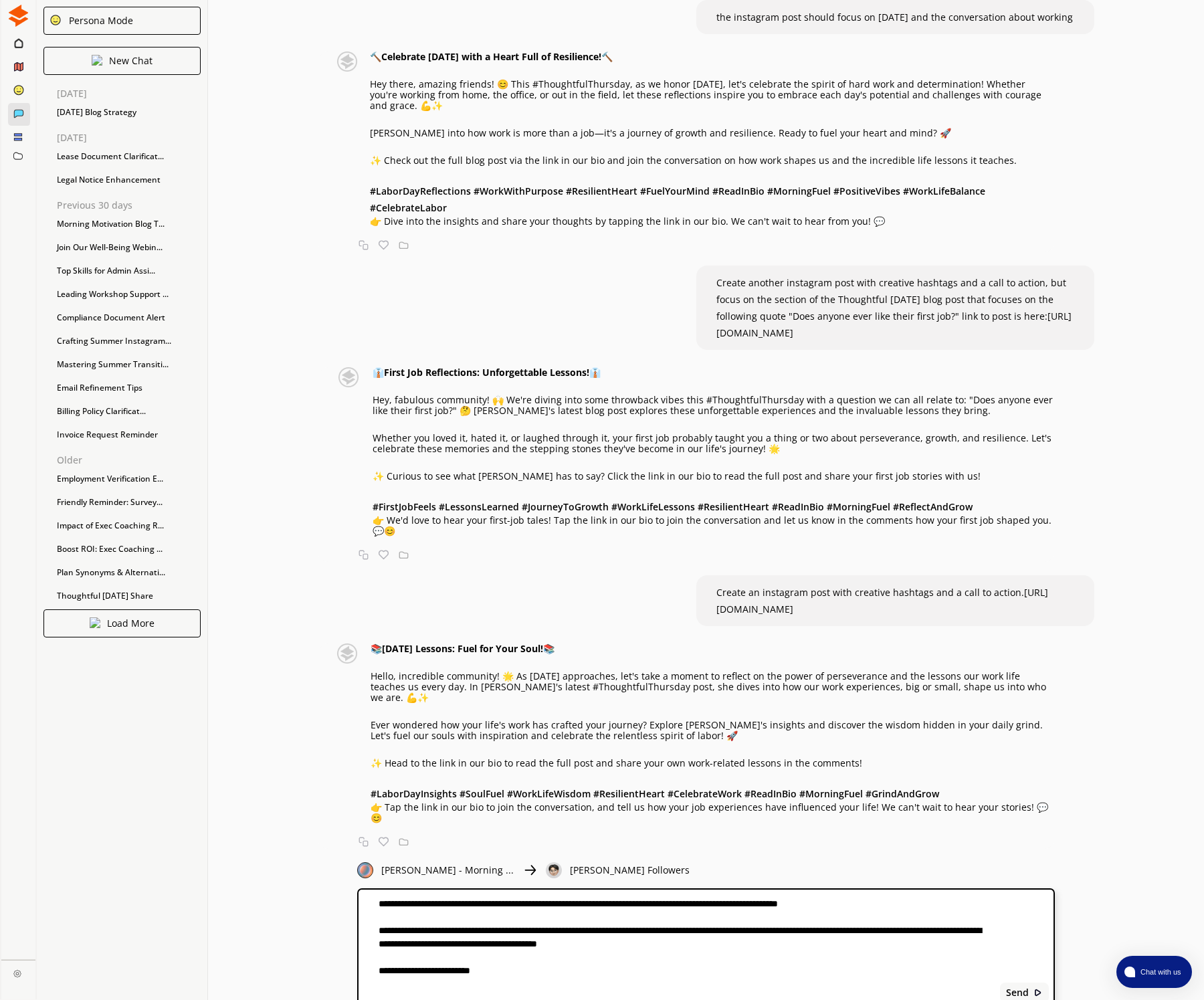
scroll to position [815, 0]
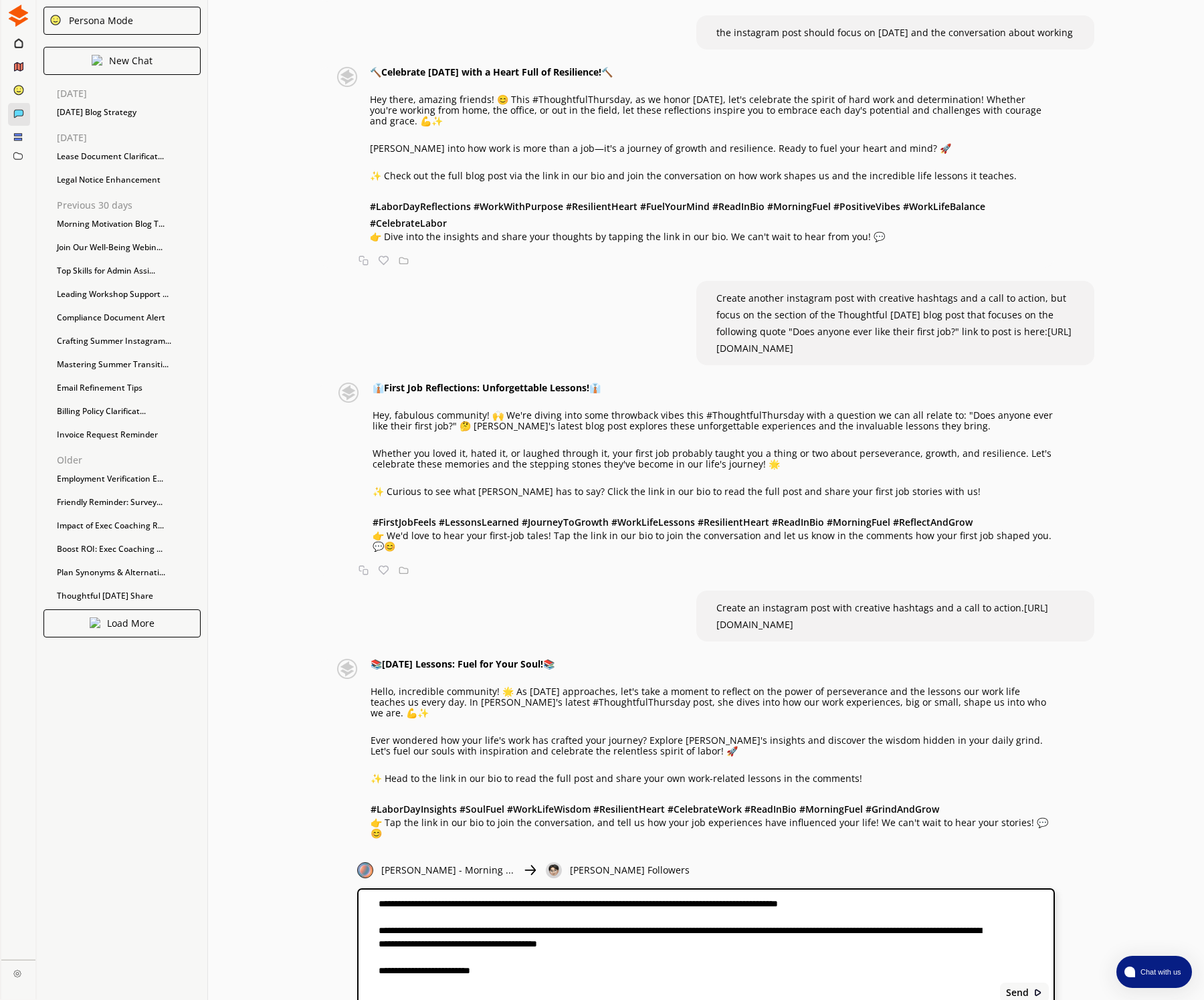
paste textarea "**********"
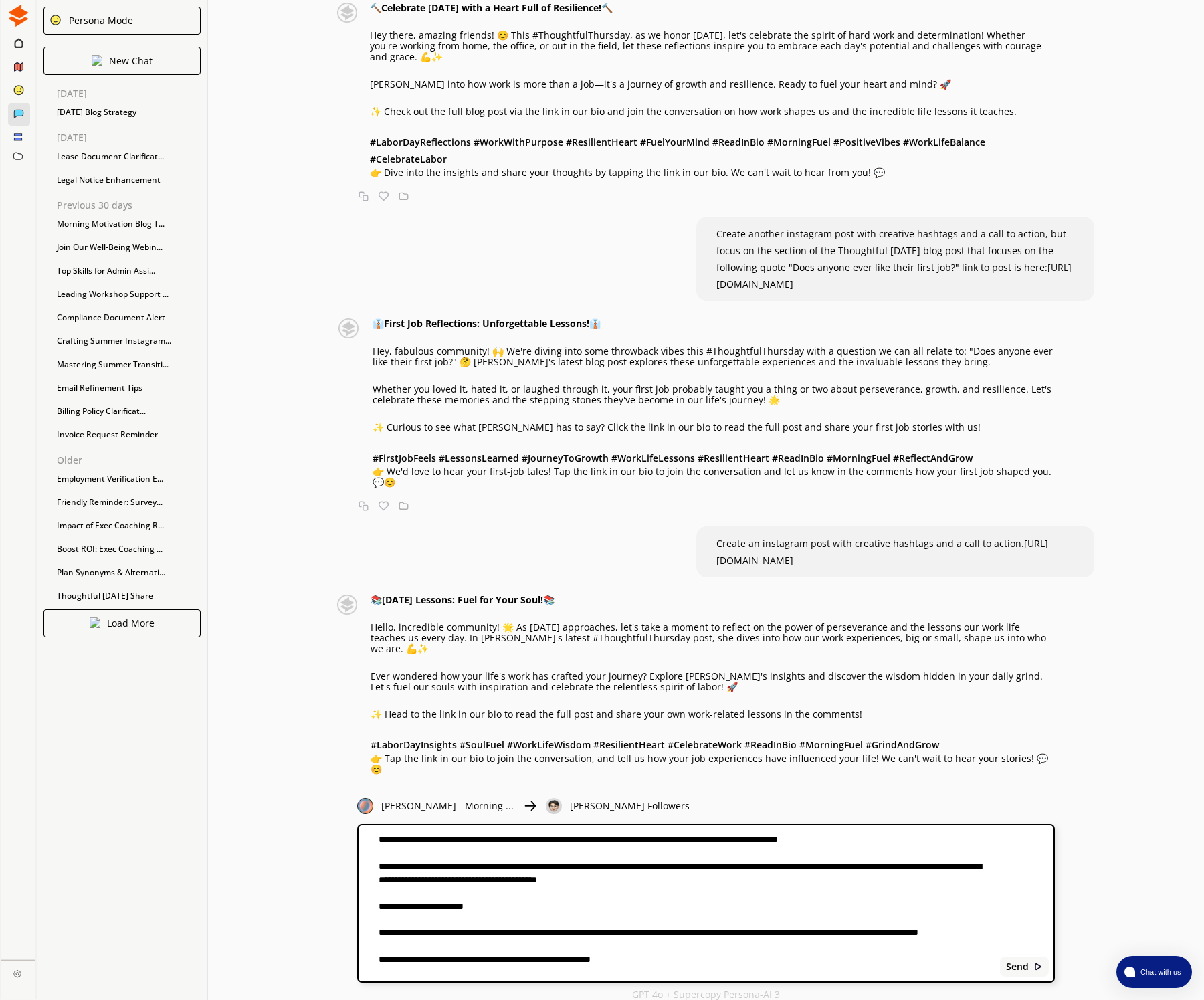
scroll to position [102, 0]
paste textarea "**********"
type textarea "**********"
click at [1025, 969] on b "Send" at bounding box center [1017, 966] width 23 height 10
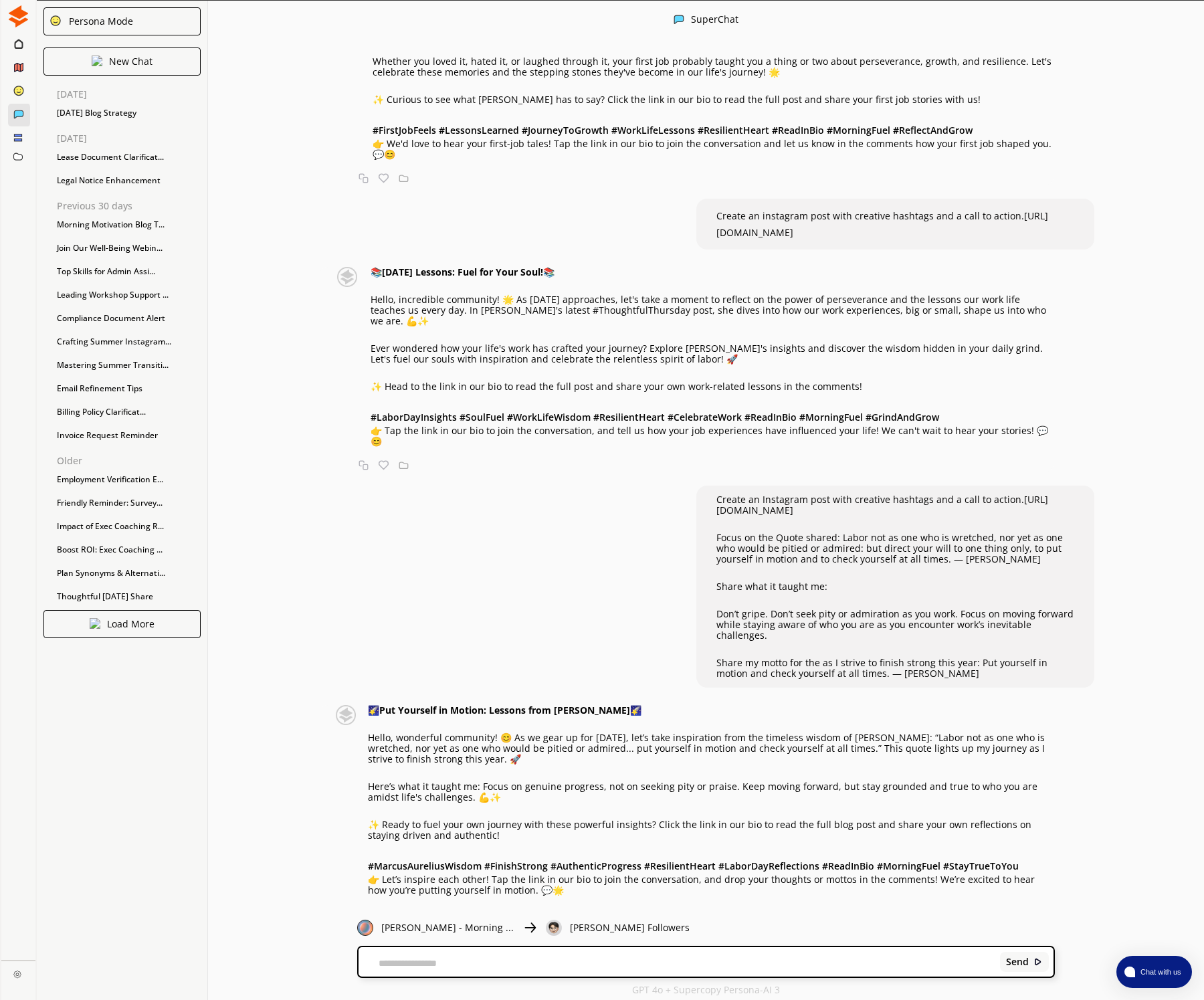
scroll to position [1263, 0]
click at [506, 962] on textarea at bounding box center [676, 963] width 636 height 10
type textarea "**********"
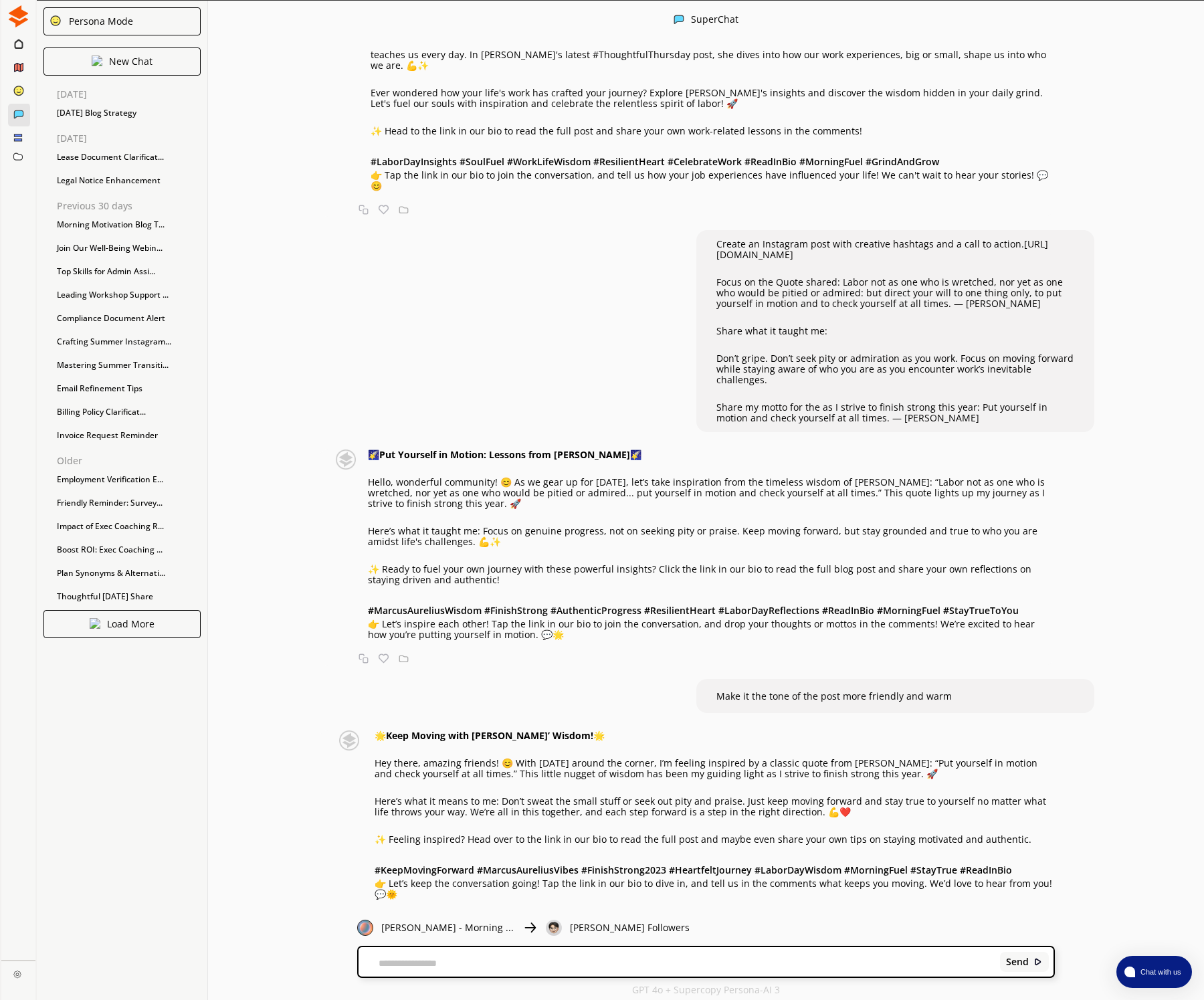
scroll to position [1515, 0]
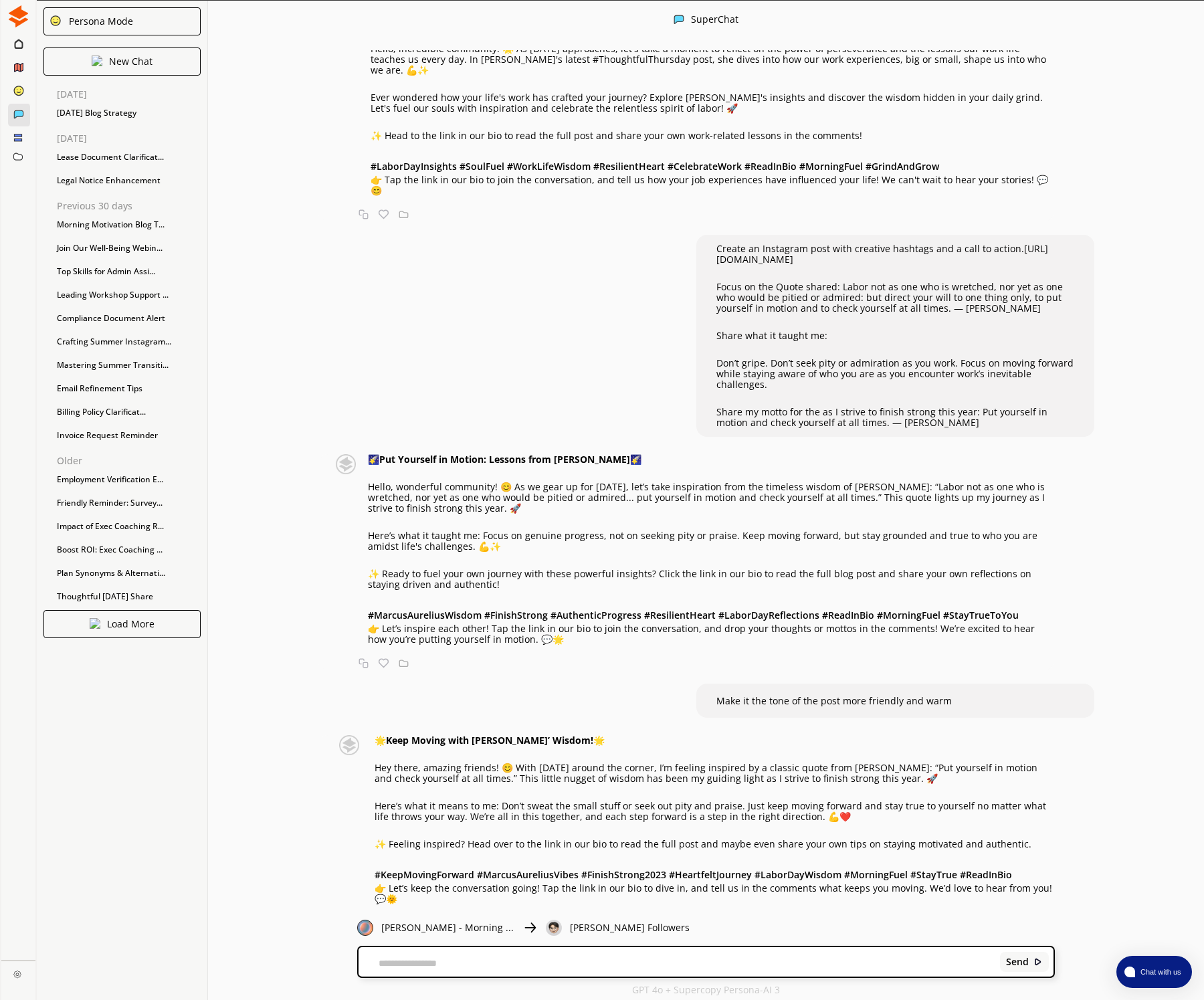
drag, startPoint x: 605, startPoint y: 487, endPoint x: 581, endPoint y: 483, distance: 24.3
click at [605, 487] on p "Hello, wonderful community! 😊 As we gear up for [DATE], let’s take inspiration …" at bounding box center [712, 498] width 687 height 32
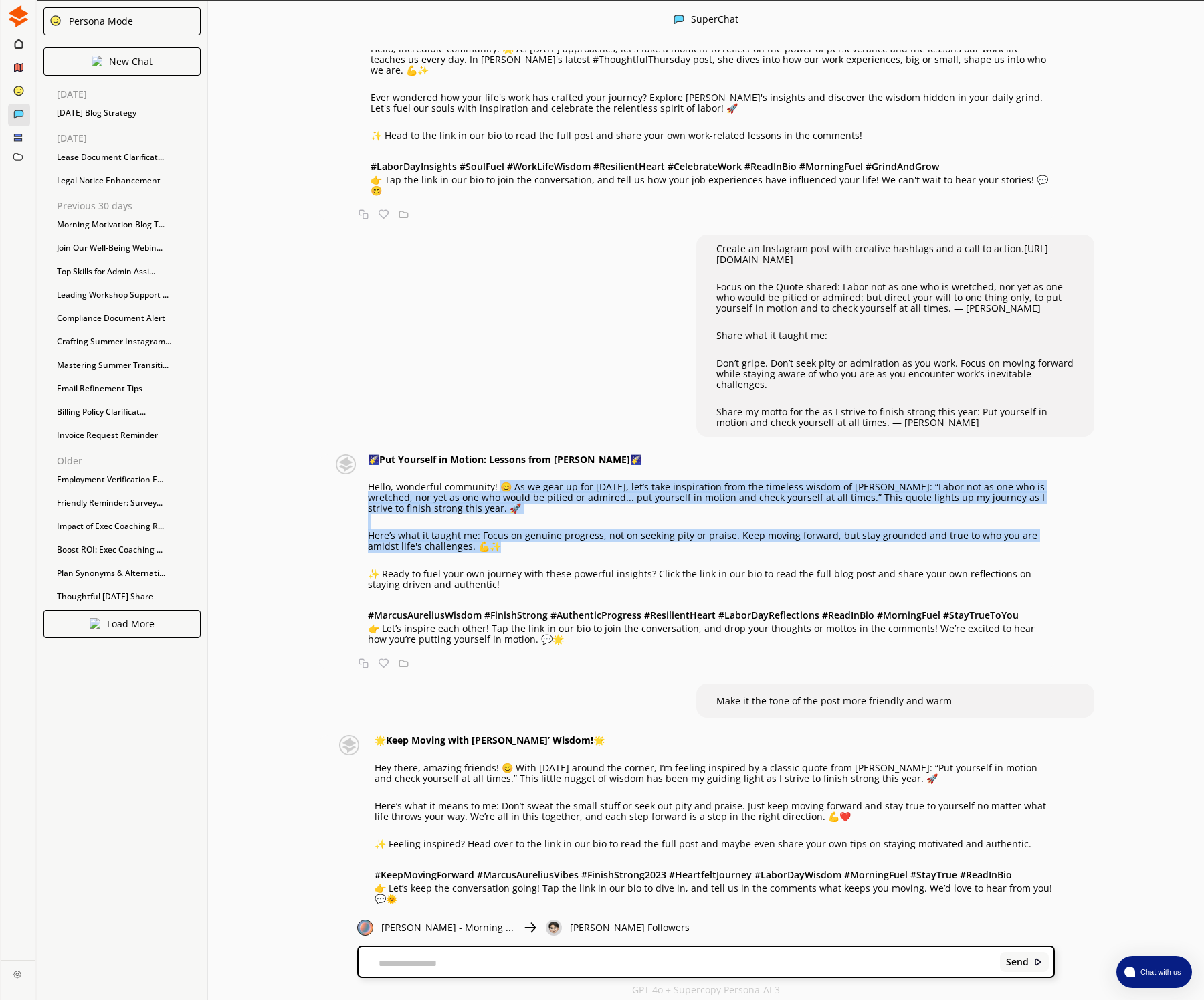
drag, startPoint x: 498, startPoint y: 469, endPoint x: 467, endPoint y: 529, distance: 67.5
click at [467, 529] on div "🌠 Put Yourself in Motion: Lessons from [PERSON_NAME] 🌠 Hello, wonderful communi…" at bounding box center [712, 550] width 687 height 191
copy div "😊 As we gear up for [DATE], let’s take inspiration from the timeless wisdom of …"
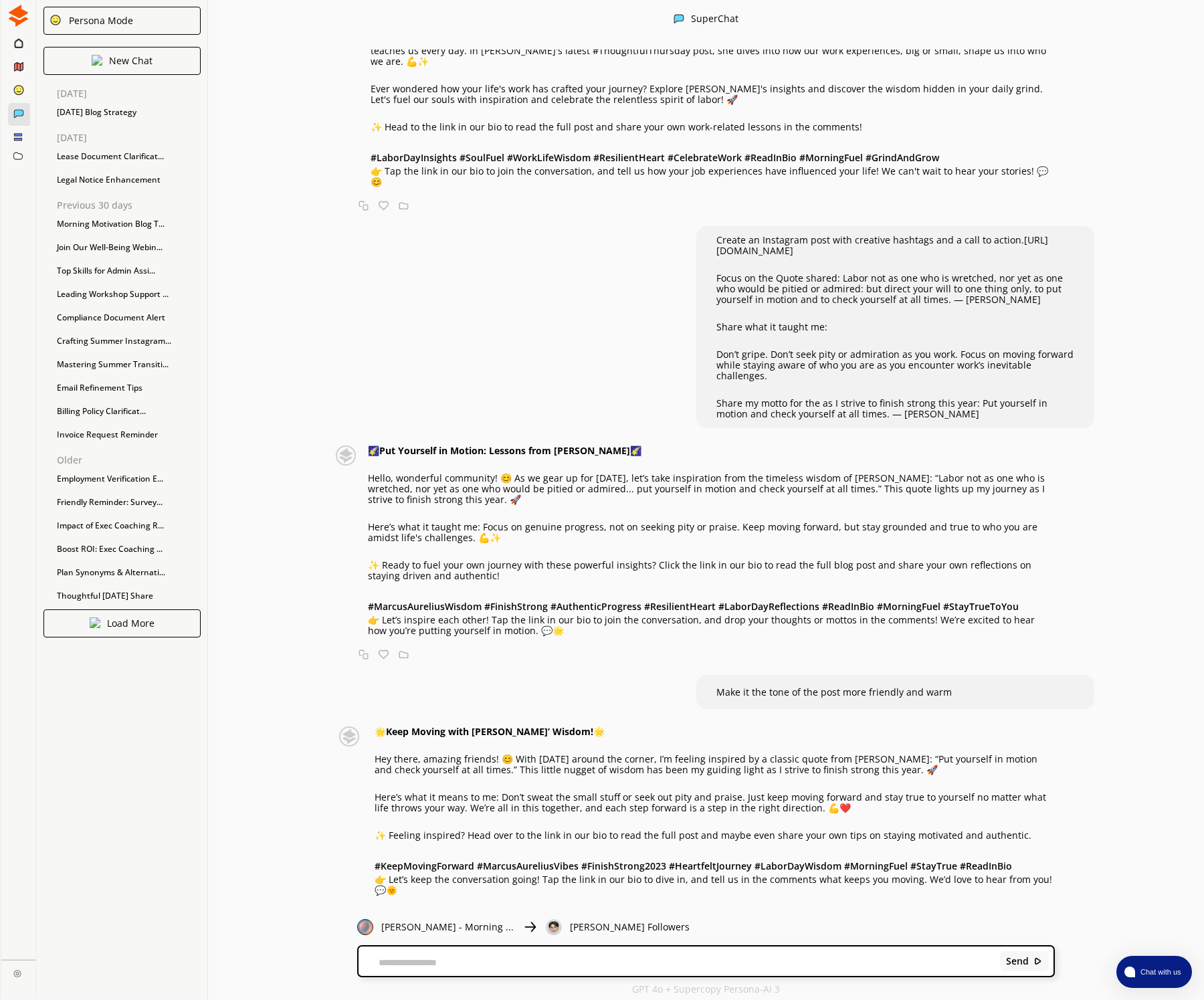
scroll to position [1, 0]
drag, startPoint x: 665, startPoint y: 742, endPoint x: 900, endPoint y: 755, distance: 235.4
click at [900, 755] on p "Hey there, amazing friends! 😊 With [DATE] around the corner, I’m feeling inspir…" at bounding box center [715, 764] width 680 height 22
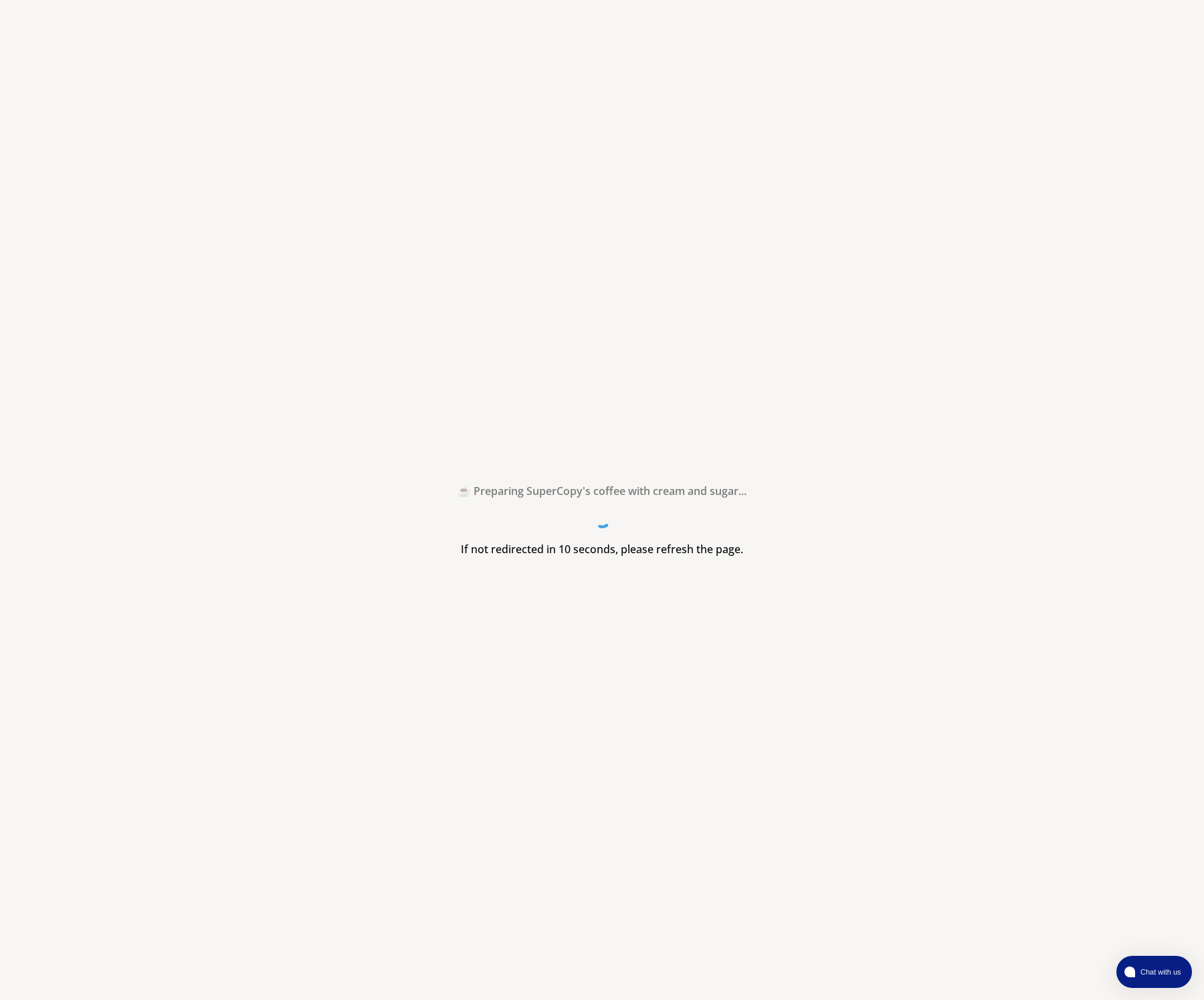
scroll to position [0, 0]
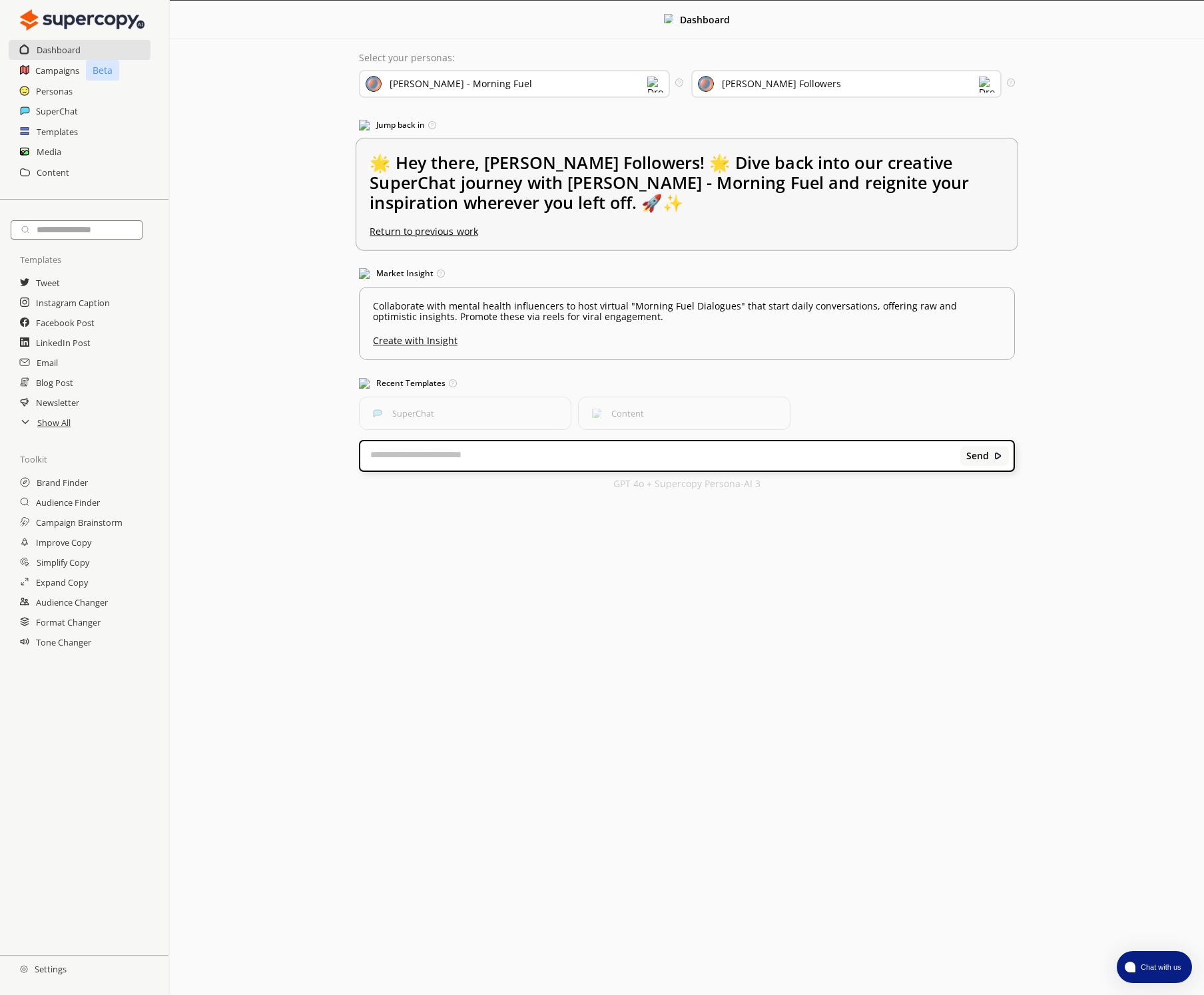
click at [433, 231] on u "Return to previous work" at bounding box center [424, 232] width 108 height 13
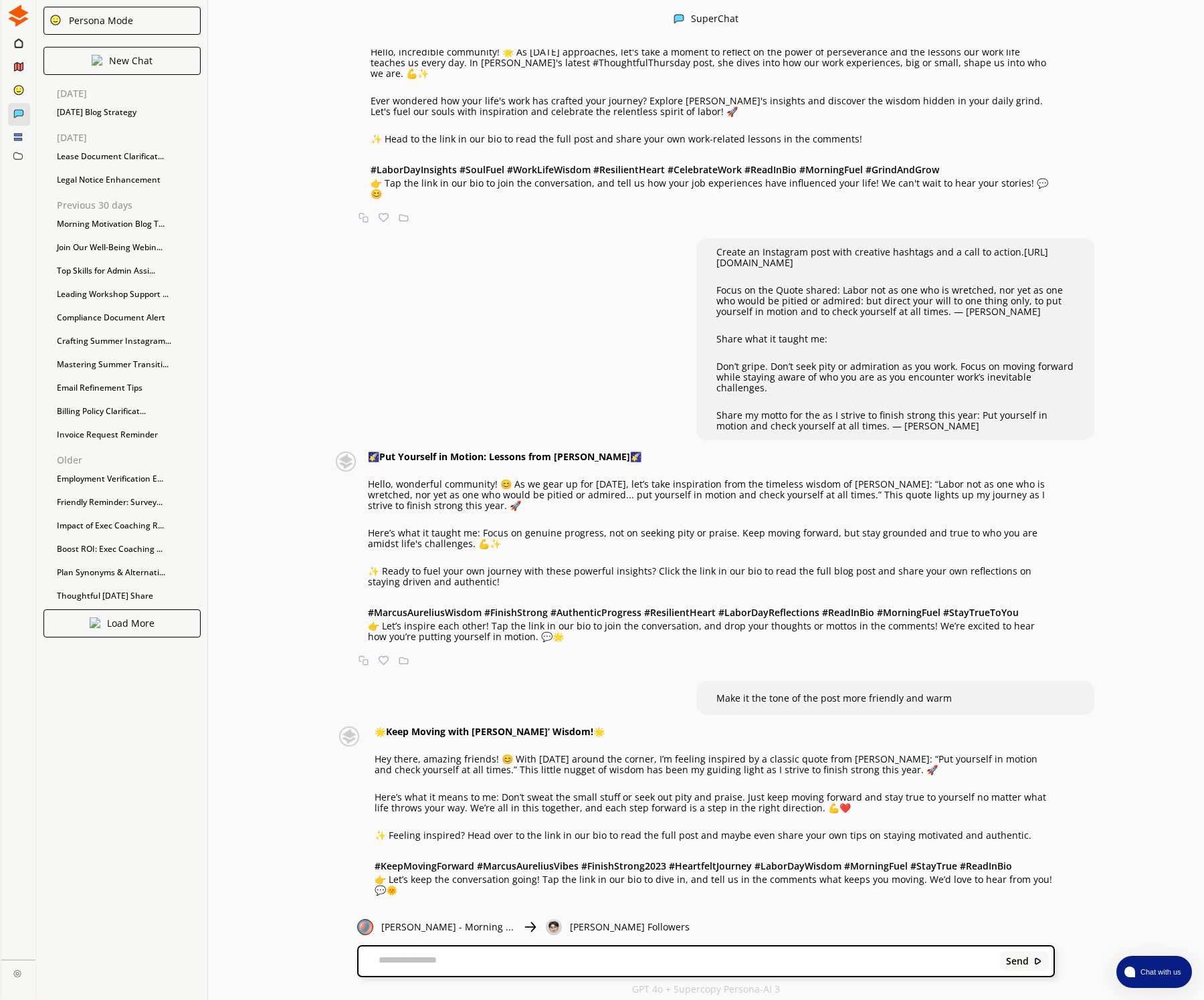
scroll to position [1, 0]
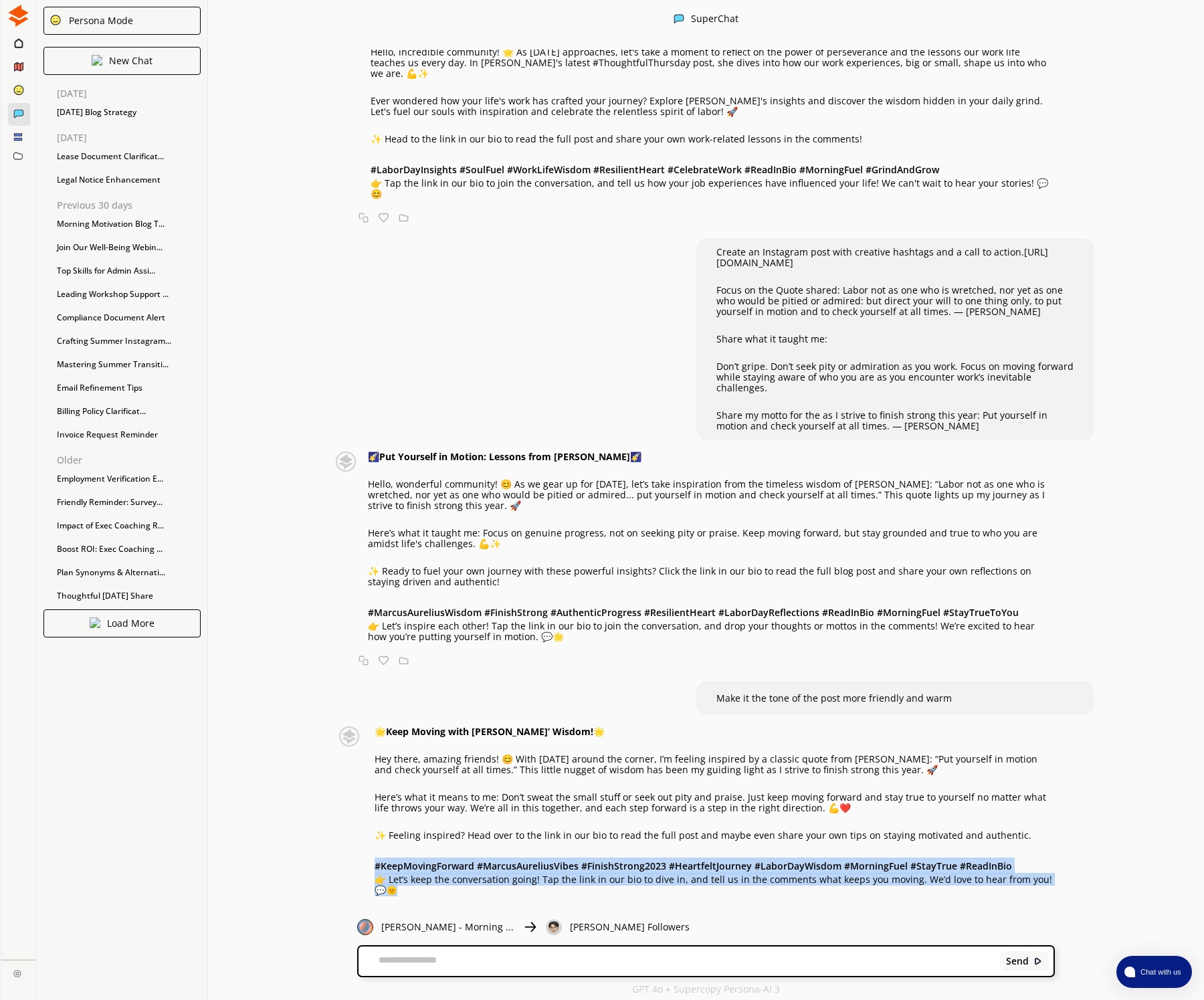
drag, startPoint x: 376, startPoint y: 852, endPoint x: 969, endPoint y: 899, distance: 594.9
click at [970, 901] on div "🌟 Keep Moving with [PERSON_NAME]’ Wisdom! 🌟 Hey there, amazing friends! 😊 With …" at bounding box center [686, 824] width 737 height 195
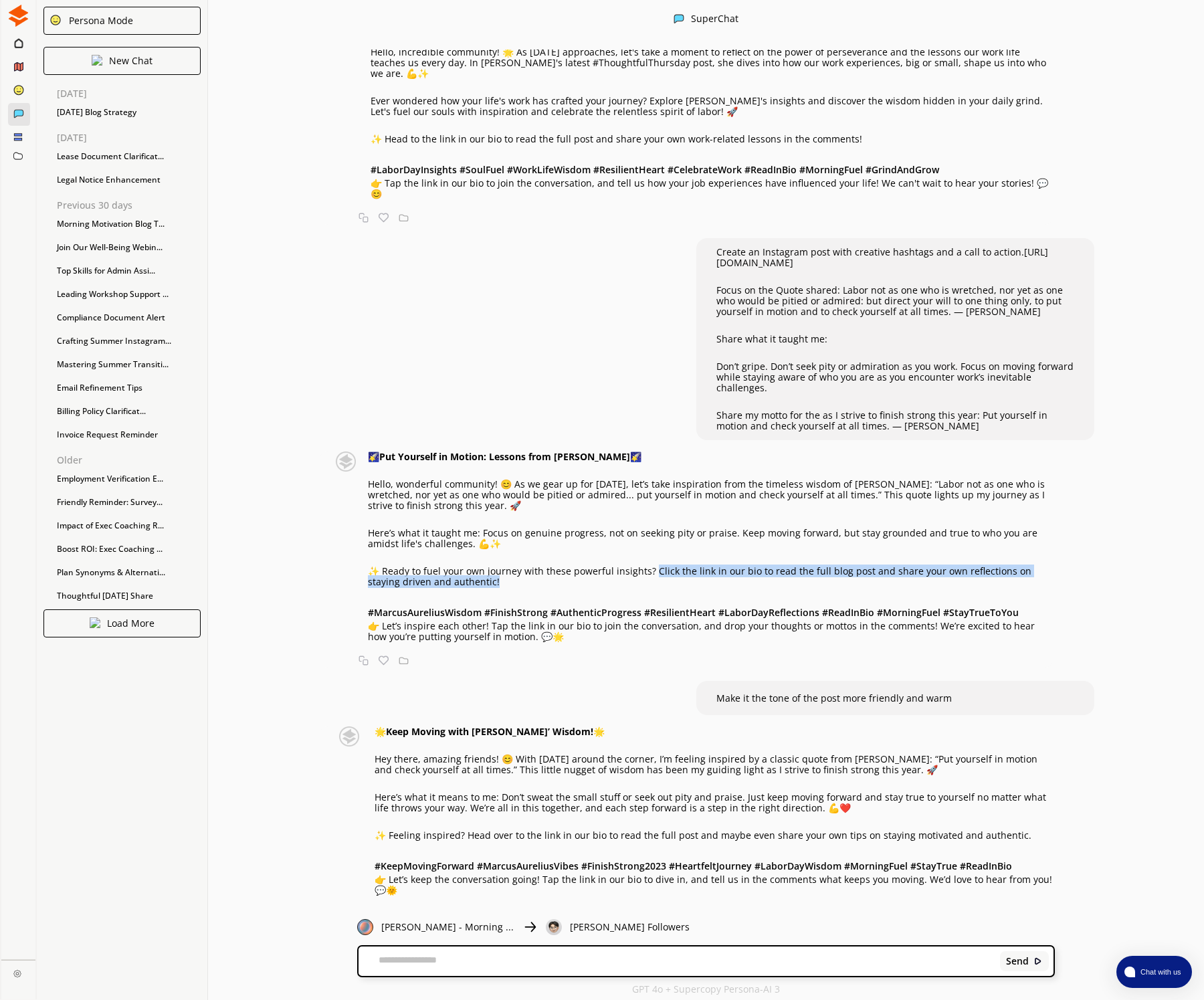
drag, startPoint x: 651, startPoint y: 555, endPoint x: 665, endPoint y: 566, distance: 17.8
click at [665, 566] on p "✨ Ready to fuel your own journey with these powerful insights? Click the link i…" at bounding box center [712, 576] width 687 height 22
